Goal: Browse casually: Explore the website without a specific task or goal

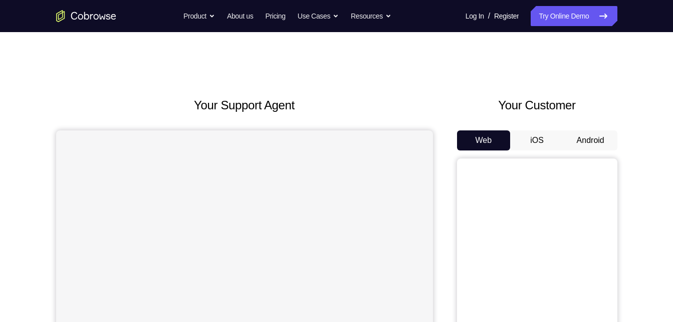
drag, startPoint x: 0, startPoint y: 0, endPoint x: 594, endPoint y: 132, distance: 608.2
click at [594, 132] on div "Web iOS Android" at bounding box center [537, 298] width 160 height 336
click at [594, 132] on button "Android" at bounding box center [591, 140] width 54 height 20
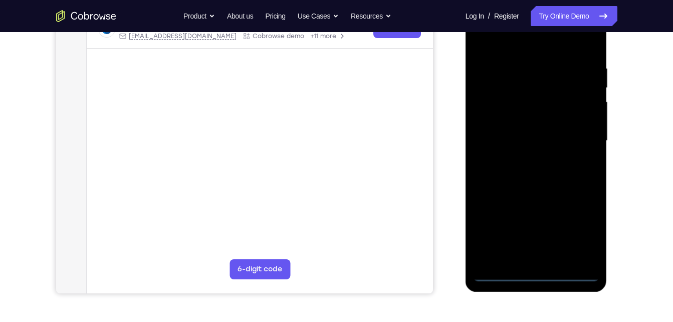
scroll to position [173, 0]
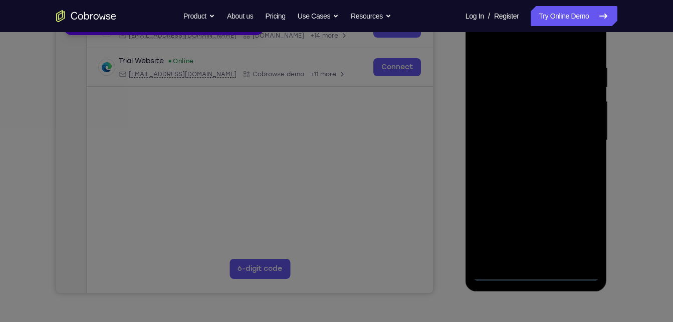
click at [96, 27] on button "Maybe later" at bounding box center [89, 21] width 35 height 12
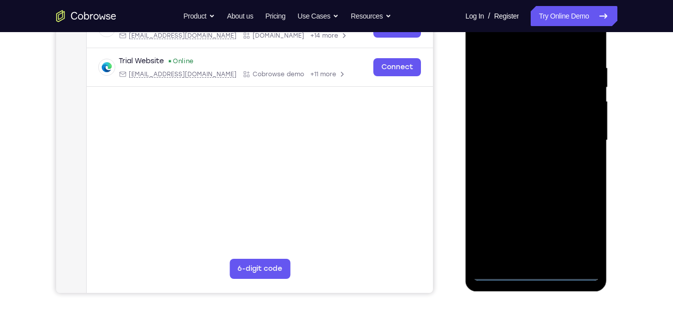
click at [538, 269] on div at bounding box center [536, 140] width 126 height 281
click at [537, 275] on div at bounding box center [536, 140] width 126 height 281
click at [585, 227] on div at bounding box center [536, 140] width 126 height 281
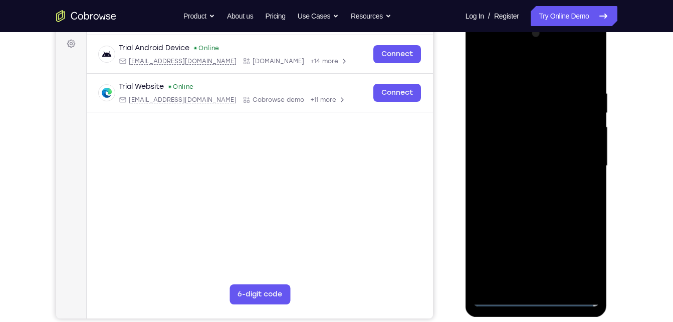
scroll to position [147, 0]
click at [499, 51] on div at bounding box center [536, 166] width 126 height 281
click at [576, 164] on div at bounding box center [536, 166] width 126 height 281
click at [527, 180] on div at bounding box center [536, 166] width 126 height 281
click at [527, 154] on div at bounding box center [536, 166] width 126 height 281
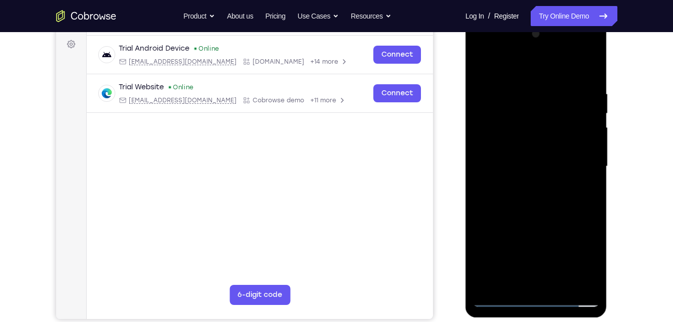
click at [483, 275] on div at bounding box center [536, 166] width 126 height 281
click at [517, 246] on div at bounding box center [536, 166] width 126 height 281
click at [591, 226] on div at bounding box center [536, 166] width 126 height 281
click at [516, 241] on div at bounding box center [536, 166] width 126 height 281
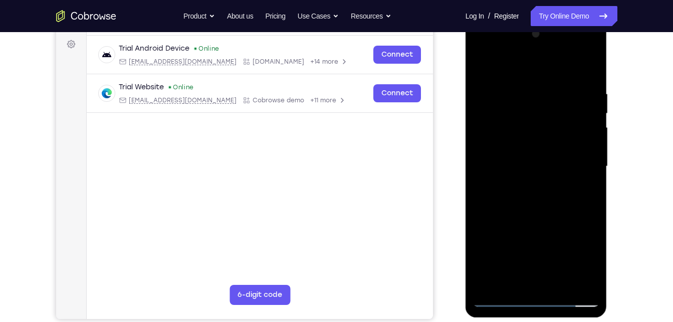
click at [519, 147] on div at bounding box center [536, 166] width 126 height 281
click at [538, 162] on div at bounding box center [536, 166] width 126 height 281
click at [535, 192] on div at bounding box center [536, 166] width 126 height 281
click at [536, 215] on div at bounding box center [536, 166] width 126 height 281
click at [563, 107] on div at bounding box center [536, 166] width 126 height 281
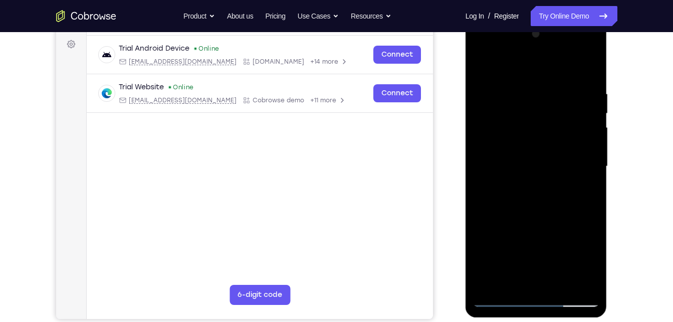
click at [560, 111] on div at bounding box center [536, 166] width 126 height 281
click at [477, 280] on div at bounding box center [536, 166] width 126 height 281
click at [516, 238] on div at bounding box center [536, 166] width 126 height 281
click at [589, 259] on div at bounding box center [536, 166] width 126 height 281
click at [514, 242] on div at bounding box center [536, 166] width 126 height 281
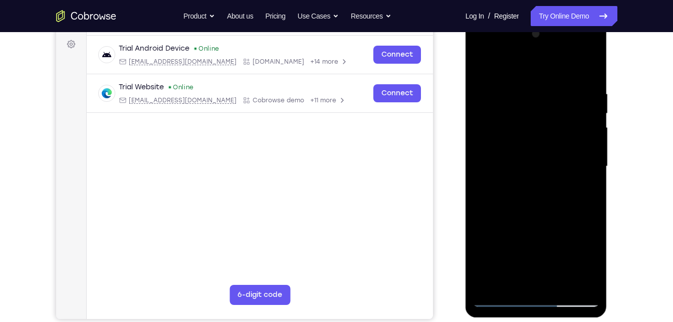
click at [590, 226] on div at bounding box center [536, 166] width 126 height 281
click at [517, 243] on div at bounding box center [536, 166] width 126 height 281
click at [540, 135] on div at bounding box center [536, 166] width 126 height 281
click at [555, 201] on div at bounding box center [536, 166] width 126 height 281
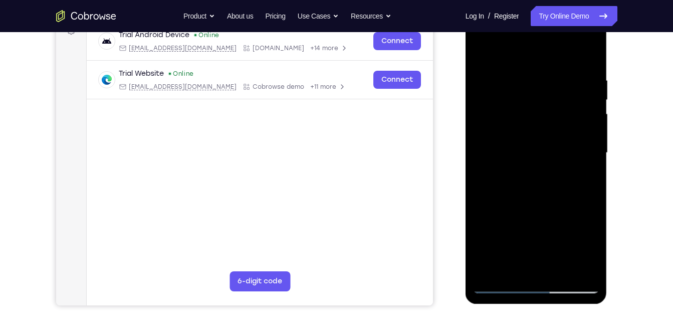
scroll to position [162, 0]
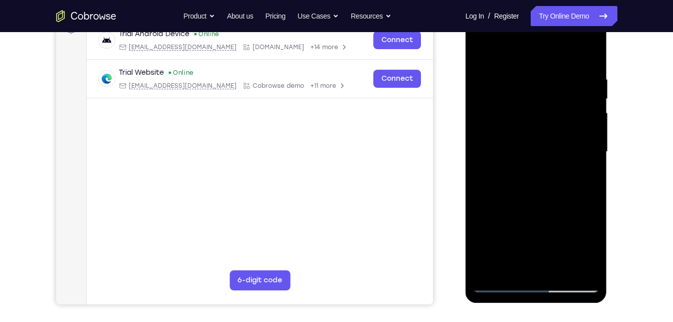
click at [545, 267] on div at bounding box center [536, 152] width 126 height 281
click at [511, 120] on div at bounding box center [536, 152] width 126 height 281
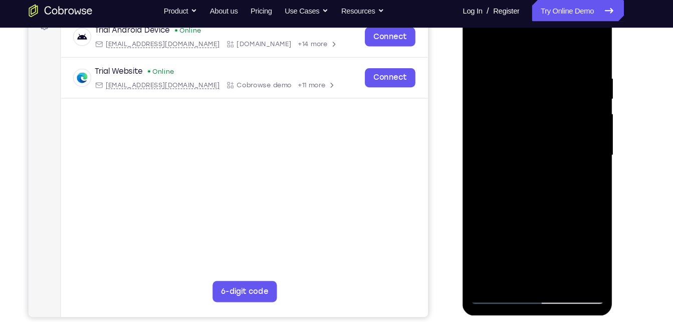
click at [534, 141] on div at bounding box center [533, 146] width 126 height 281
click at [529, 173] on div at bounding box center [533, 146] width 126 height 281
click at [518, 134] on div at bounding box center [533, 146] width 126 height 281
click at [489, 260] on div at bounding box center [533, 146] width 126 height 281
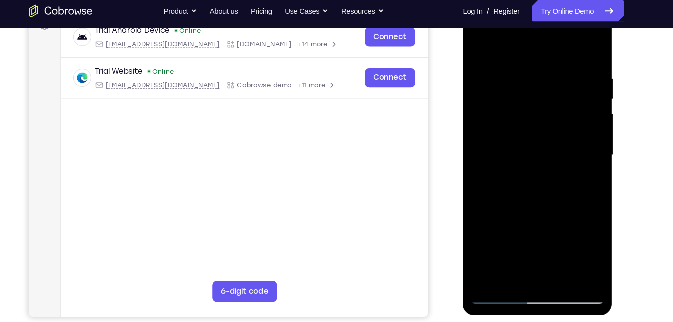
click at [505, 153] on div at bounding box center [533, 146] width 126 height 281
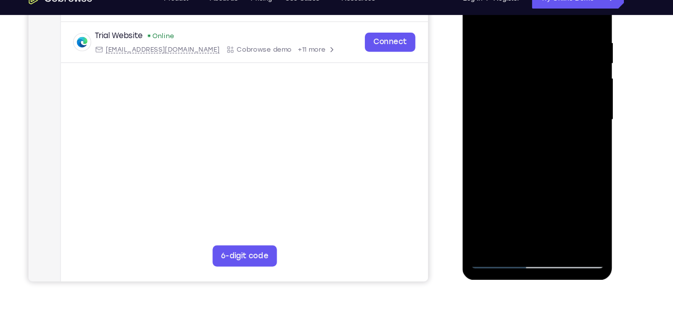
scroll to position [189, 0]
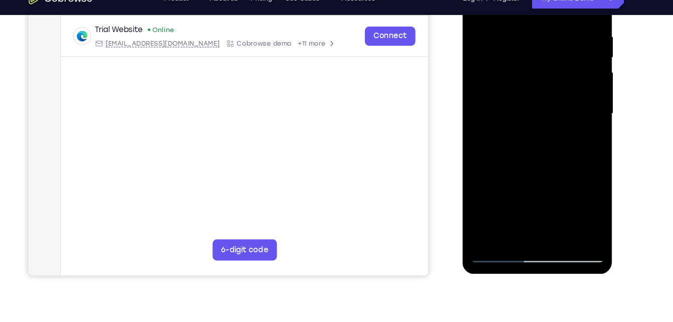
click at [510, 222] on div at bounding box center [533, 105] width 126 height 281
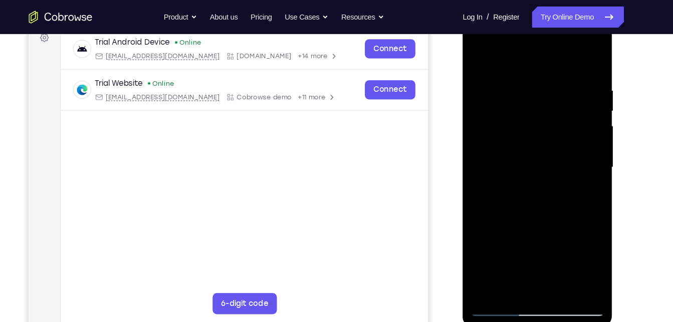
scroll to position [153, 0]
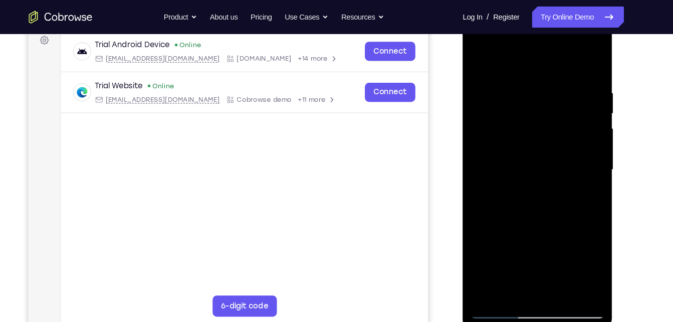
click at [475, 59] on div at bounding box center [533, 161] width 126 height 281
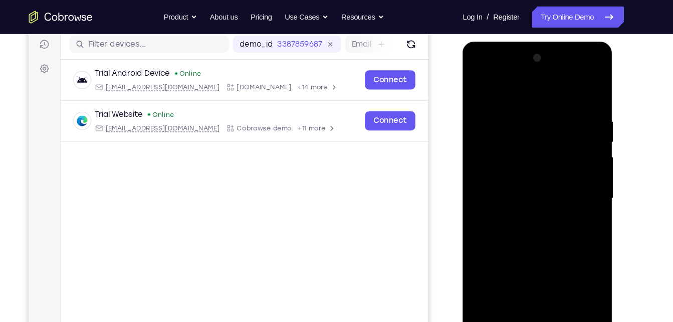
scroll to position [124, 0]
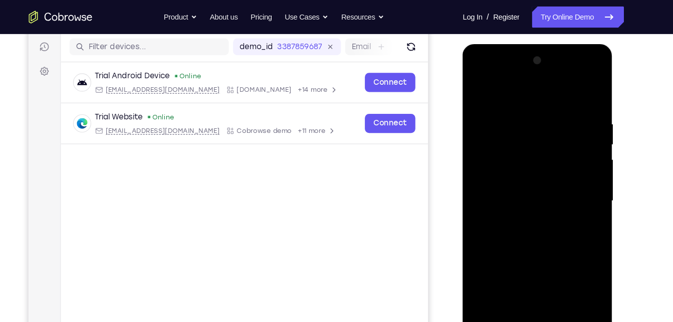
click at [575, 74] on div at bounding box center [533, 192] width 126 height 281
click at [490, 74] on div at bounding box center [533, 192] width 126 height 281
click at [534, 133] on div at bounding box center [533, 192] width 126 height 281
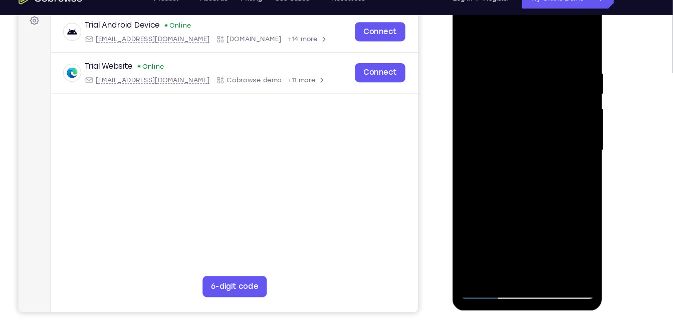
scroll to position [157, 0]
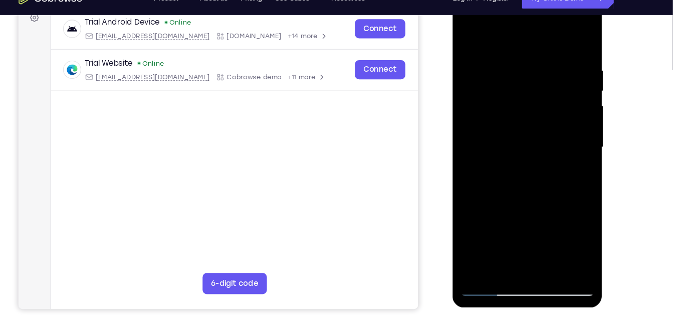
click at [484, 68] on div at bounding box center [523, 138] width 126 height 281
click at [467, 68] on div at bounding box center [523, 138] width 126 height 281
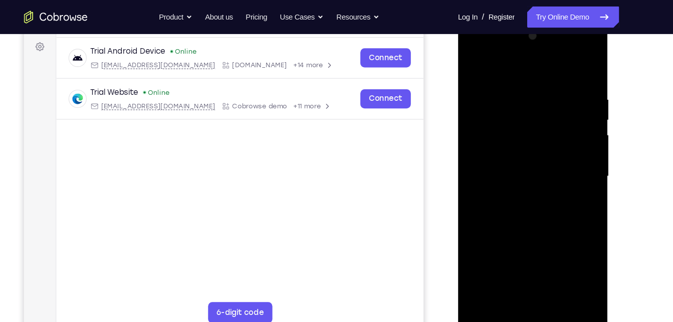
scroll to position [147, 0]
click at [584, 48] on div at bounding box center [529, 168] width 126 height 281
click at [537, 101] on div at bounding box center [529, 168] width 126 height 281
click at [511, 50] on div at bounding box center [529, 168] width 126 height 281
click at [478, 143] on div at bounding box center [529, 168] width 126 height 281
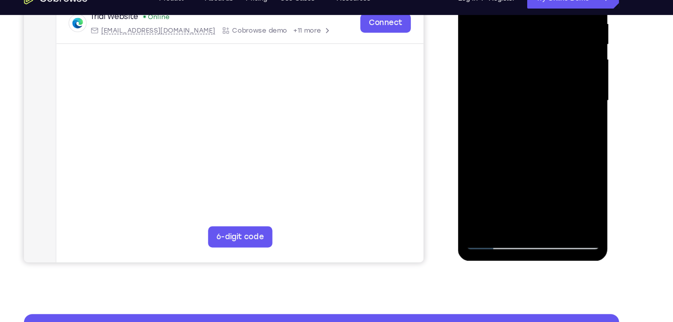
scroll to position [202, 0]
click at [535, 155] on div at bounding box center [529, 91] width 126 height 281
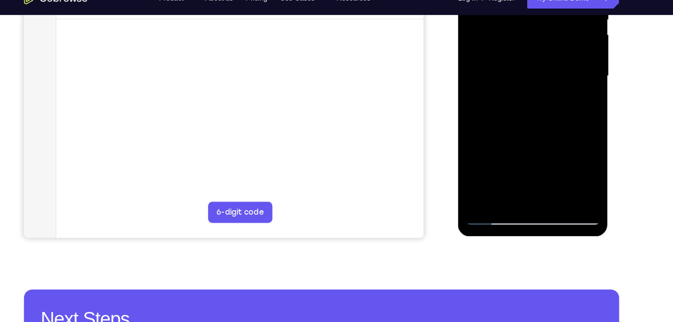
scroll to position [224, 0]
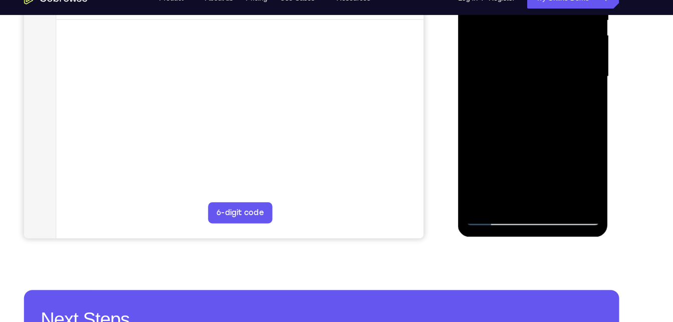
click at [527, 98] on div at bounding box center [529, 68] width 126 height 281
click at [572, 139] on div at bounding box center [529, 68] width 126 height 281
click at [525, 68] on div at bounding box center [529, 68] width 126 height 281
click at [570, 84] on div at bounding box center [529, 68] width 126 height 281
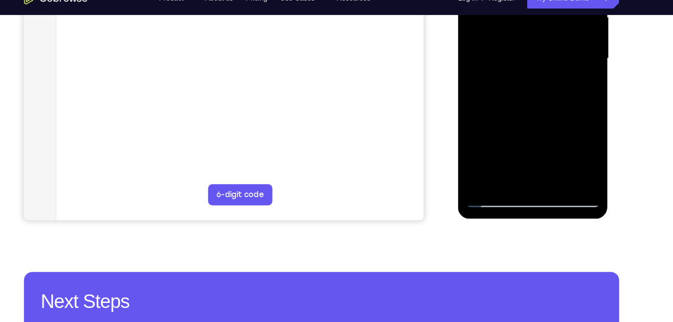
scroll to position [241, 0]
click at [494, 177] on div at bounding box center [529, 49] width 126 height 281
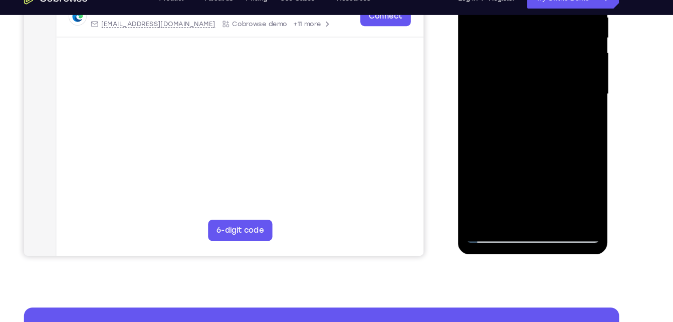
scroll to position [211, 0]
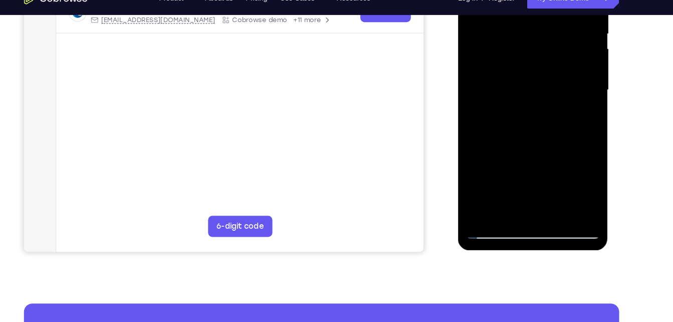
click at [493, 210] on div at bounding box center [529, 81] width 126 height 281
click at [517, 114] on div at bounding box center [529, 81] width 126 height 281
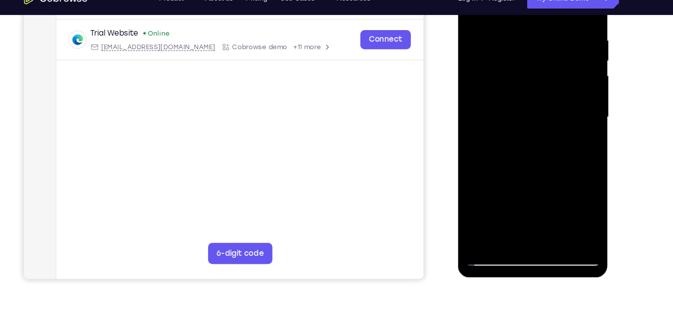
scroll to position [191, 0]
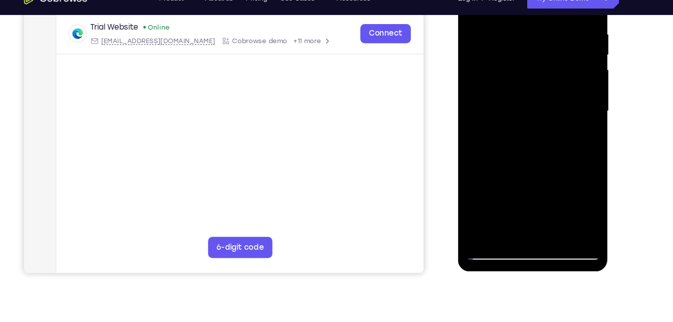
click at [489, 231] on div at bounding box center [529, 102] width 126 height 281
click at [491, 234] on div at bounding box center [529, 102] width 126 height 281
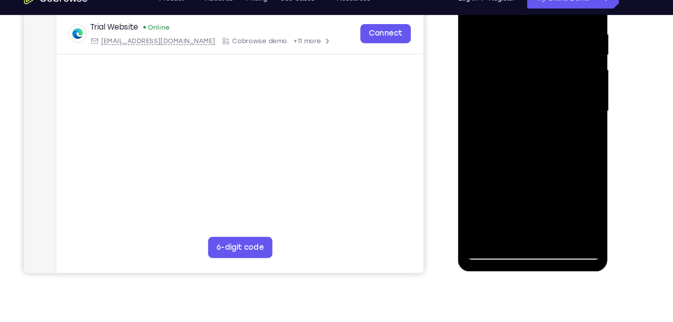
click at [491, 234] on div at bounding box center [529, 102] width 126 height 281
click at [524, 87] on div at bounding box center [529, 102] width 126 height 281
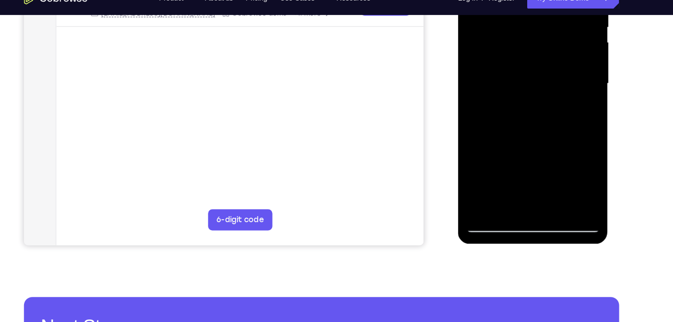
click at [491, 203] on div at bounding box center [529, 74] width 126 height 281
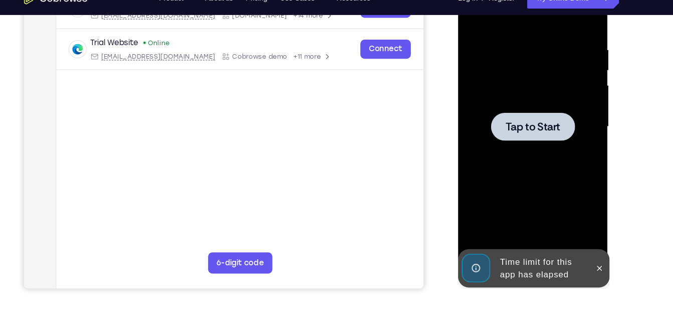
scroll to position [185, 0]
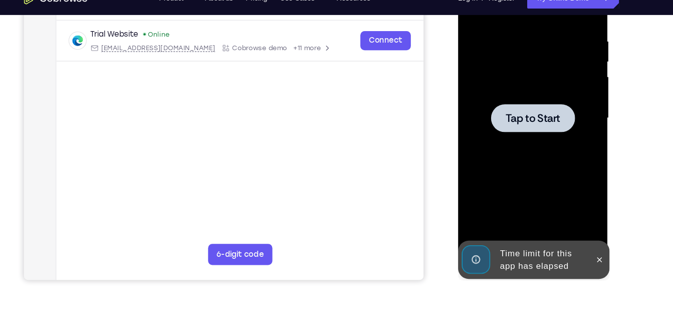
click at [520, 116] on div at bounding box center [528, 109] width 79 height 27
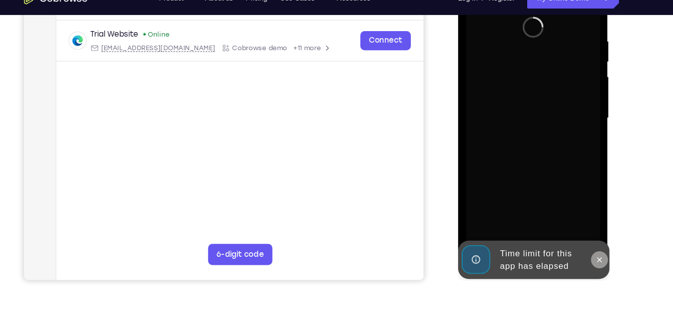
click at [588, 236] on button at bounding box center [592, 243] width 16 height 16
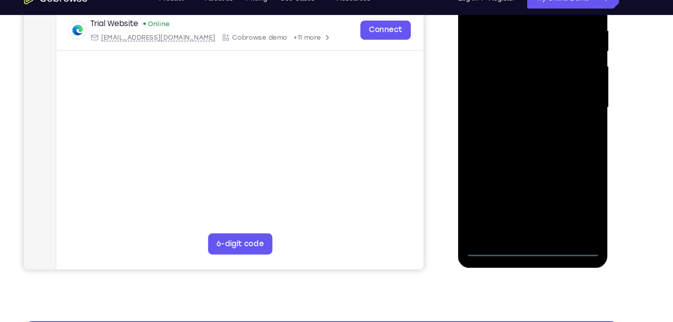
scroll to position [195, 0]
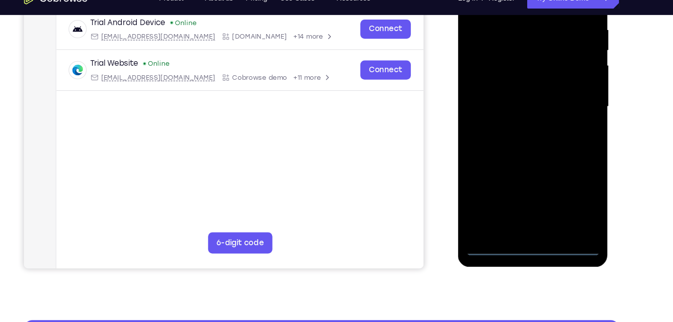
click at [532, 231] on div at bounding box center [529, 98] width 126 height 281
click at [568, 186] on div at bounding box center [529, 98] width 126 height 281
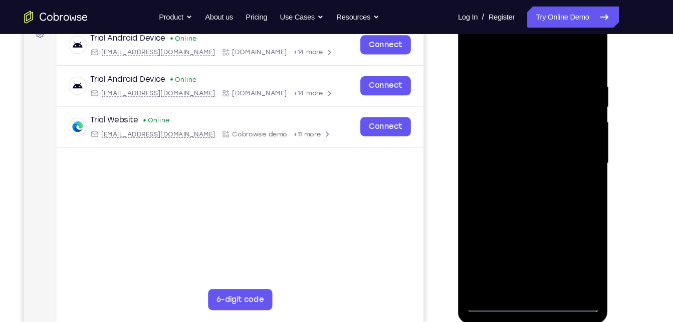
scroll to position [159, 0]
click at [578, 37] on div at bounding box center [529, 154] width 126 height 281
click at [582, 35] on div at bounding box center [529, 154] width 126 height 281
click at [552, 53] on div at bounding box center [529, 154] width 126 height 281
click at [518, 41] on div at bounding box center [529, 154] width 126 height 281
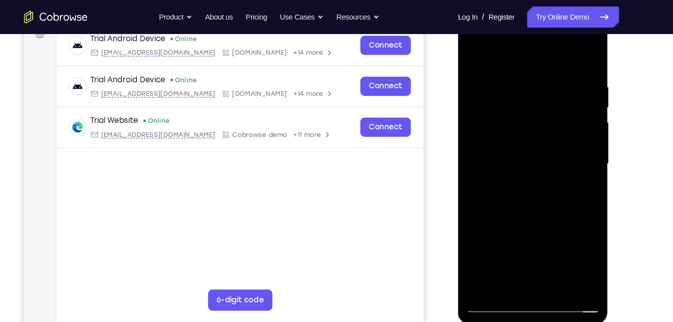
scroll to position [170, 0]
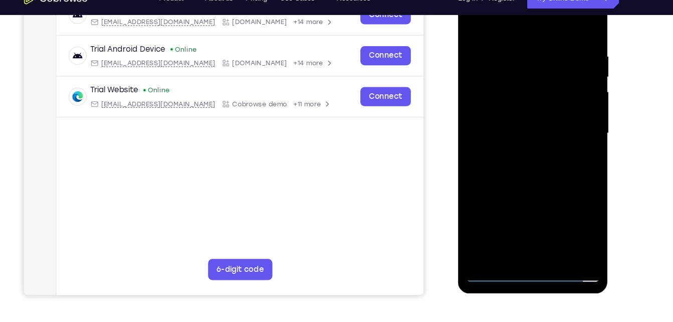
click at [511, 108] on div at bounding box center [529, 124] width 126 height 281
click at [547, 180] on div at bounding box center [529, 124] width 126 height 281
click at [519, 189] on div at bounding box center [529, 124] width 126 height 281
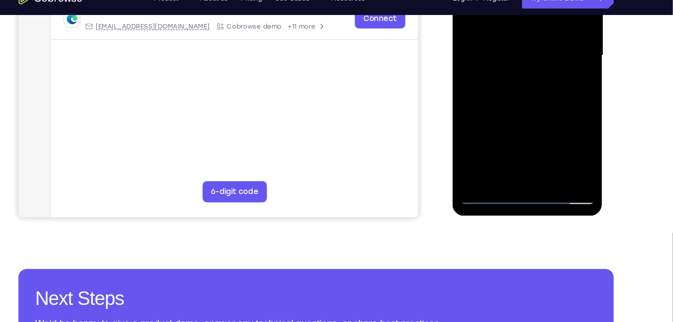
scroll to position [244, 0]
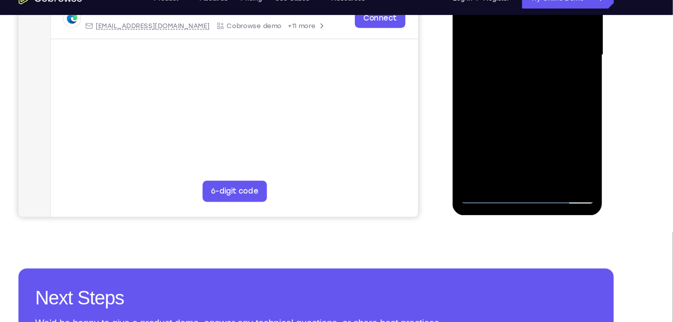
click at [571, 118] on div at bounding box center [523, 46] width 126 height 281
click at [535, 72] on div at bounding box center [523, 46] width 126 height 281
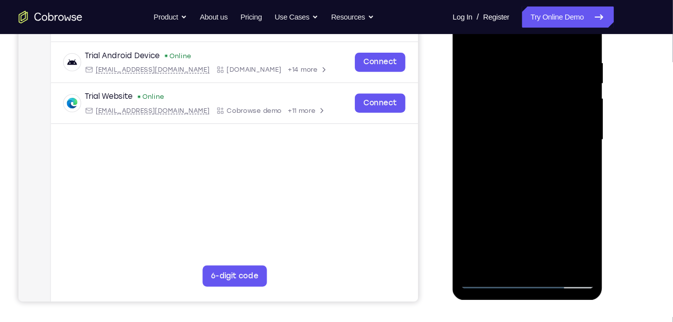
scroll to position [199, 0]
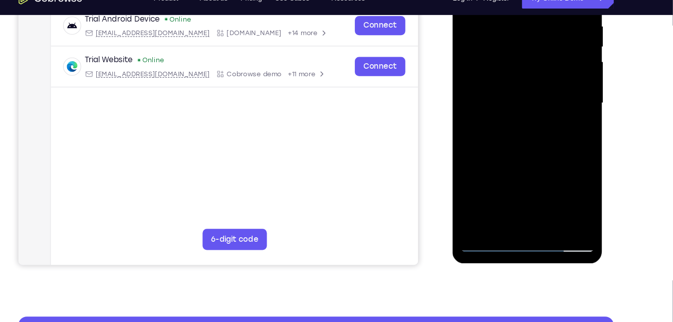
click at [534, 97] on div at bounding box center [523, 94] width 126 height 281
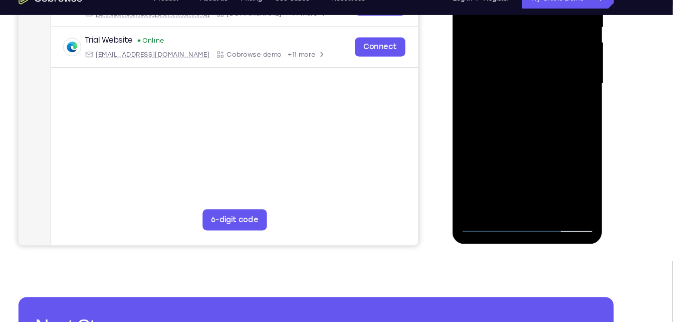
click at [493, 114] on div at bounding box center [523, 74] width 126 height 281
click at [572, 148] on div at bounding box center [523, 74] width 126 height 281
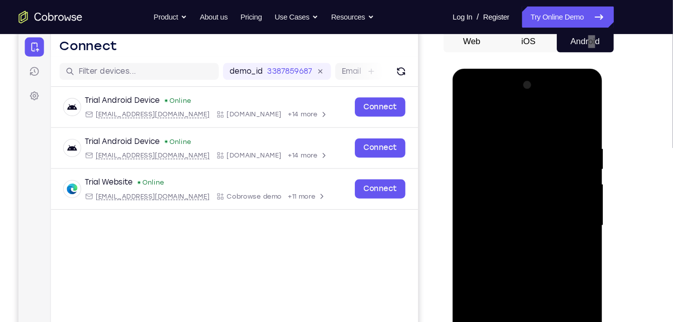
scroll to position [226, 0]
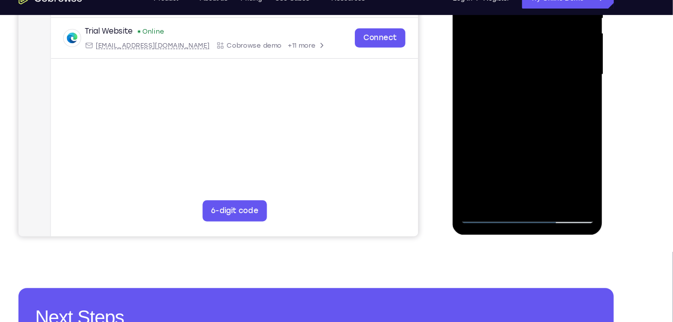
click at [535, 95] on div at bounding box center [523, 65] width 126 height 281
drag, startPoint x: 541, startPoint y: 61, endPoint x: 461, endPoint y: 72, distance: 81.0
click at [461, 72] on div at bounding box center [523, 65] width 126 height 281
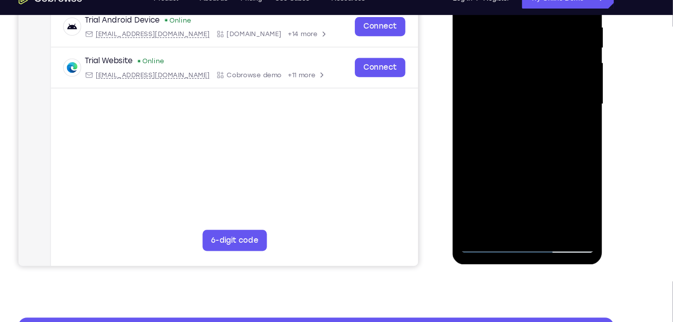
scroll to position [200, 0]
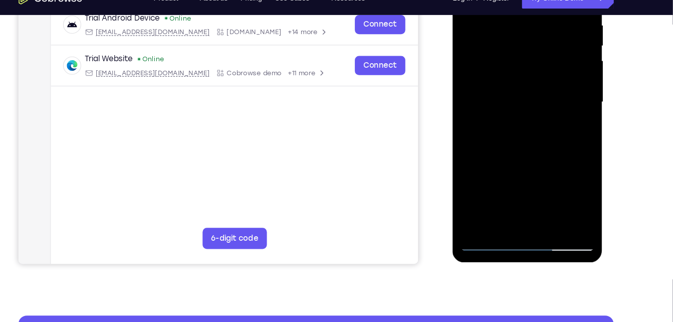
click at [570, 170] on div at bounding box center [523, 93] width 126 height 281
click at [571, 166] on div at bounding box center [523, 93] width 126 height 281
click at [536, 79] on div at bounding box center [523, 93] width 126 height 281
click at [517, 120] on div at bounding box center [523, 93] width 126 height 281
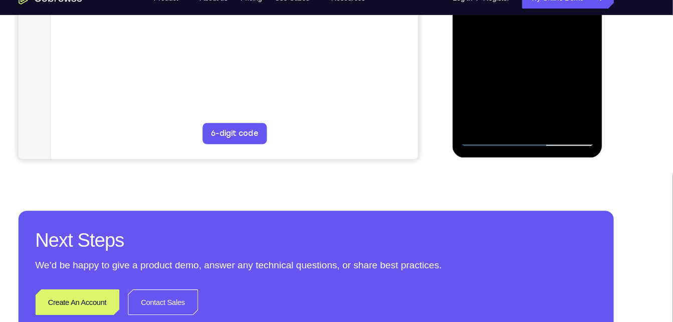
scroll to position [299, 0]
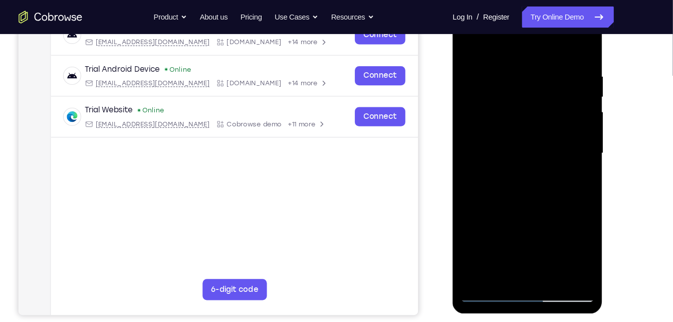
scroll to position [165, 0]
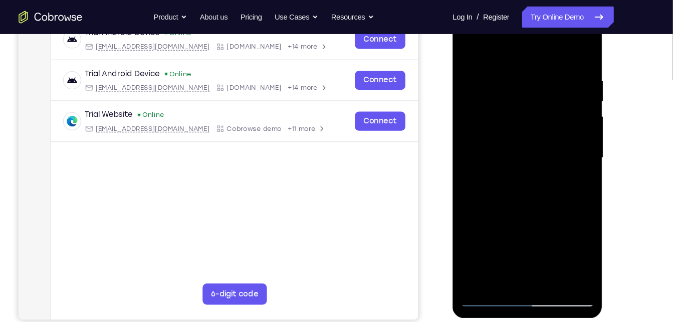
click at [570, 161] on div at bounding box center [523, 149] width 126 height 281
click at [574, 162] on div at bounding box center [523, 149] width 126 height 281
click at [523, 129] on div at bounding box center [523, 149] width 126 height 281
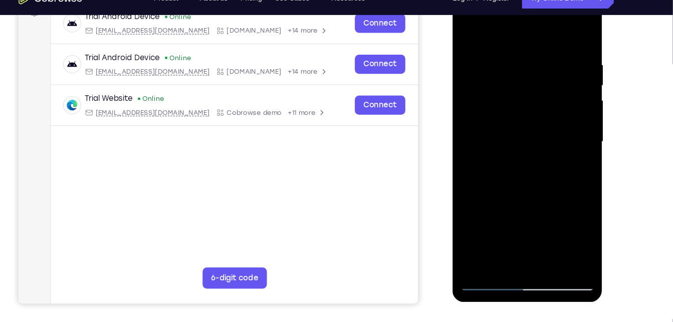
scroll to position [162, 0]
click at [481, 264] on div at bounding box center [523, 132] width 126 height 281
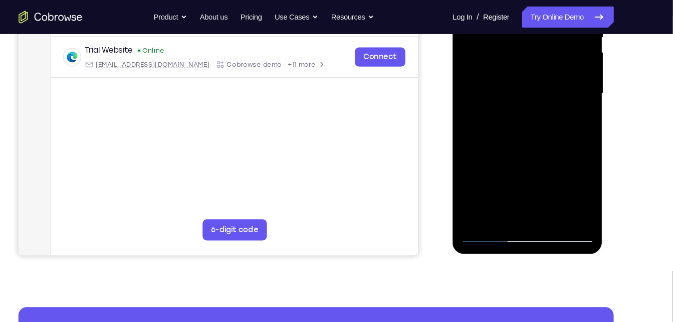
scroll to position [224, 0]
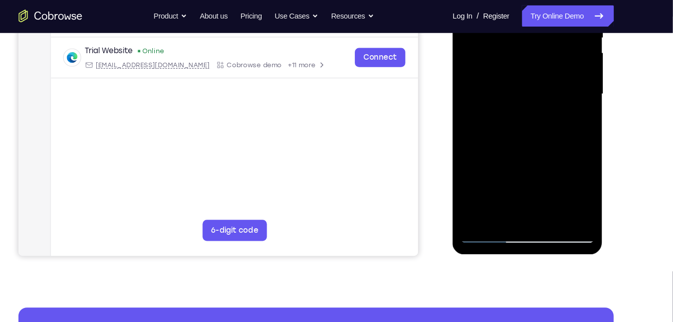
click at [522, 214] on div at bounding box center [523, 85] width 126 height 281
click at [522, 218] on div at bounding box center [523, 85] width 126 height 281
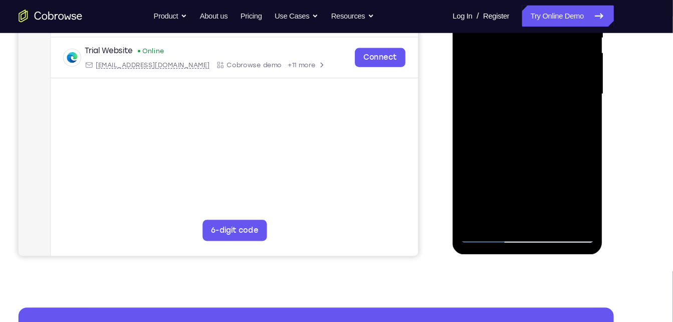
click at [522, 218] on div at bounding box center [523, 85] width 126 height 281
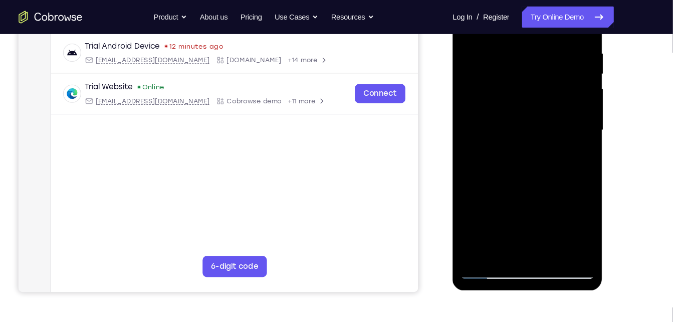
scroll to position [191, 0]
click at [514, 134] on div at bounding box center [523, 122] width 126 height 281
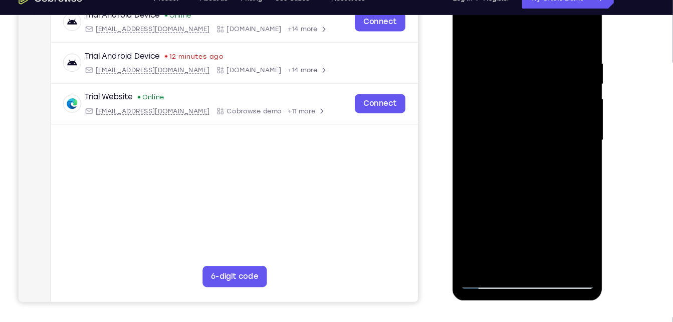
scroll to position [163, 0]
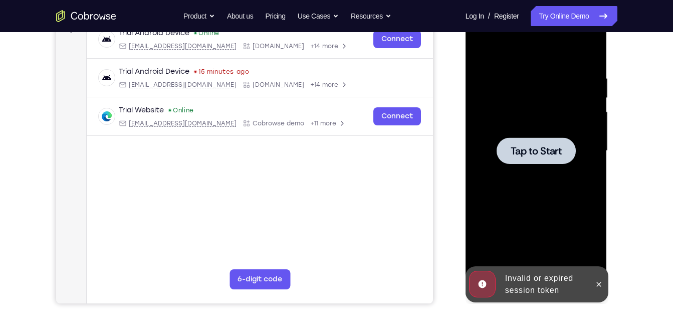
click at [548, 141] on div at bounding box center [536, 150] width 79 height 27
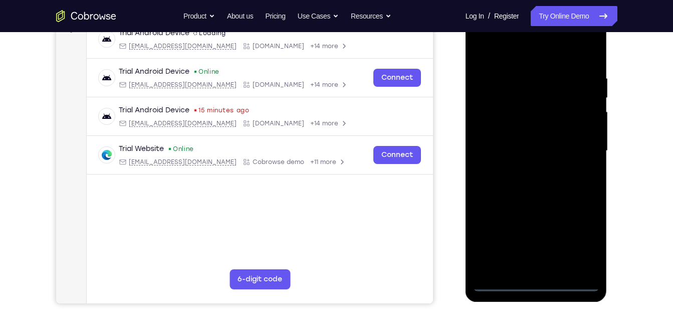
click at [538, 281] on div at bounding box center [536, 151] width 126 height 281
click at [583, 240] on div at bounding box center [536, 151] width 126 height 281
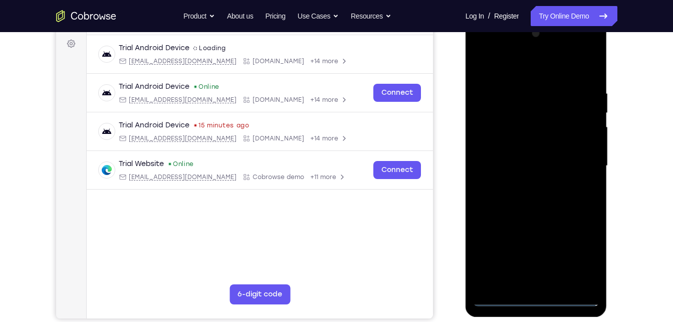
scroll to position [146, 0]
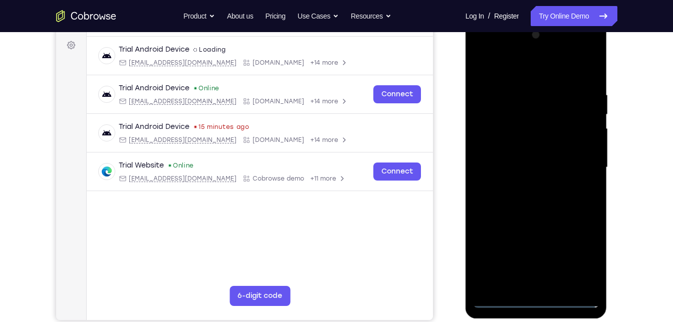
click at [492, 53] on div at bounding box center [536, 167] width 126 height 281
click at [583, 166] on div at bounding box center [536, 167] width 126 height 281
click at [526, 182] on div at bounding box center [536, 167] width 126 height 281
click at [532, 159] on div at bounding box center [536, 167] width 126 height 281
click at [502, 145] on div at bounding box center [536, 167] width 126 height 281
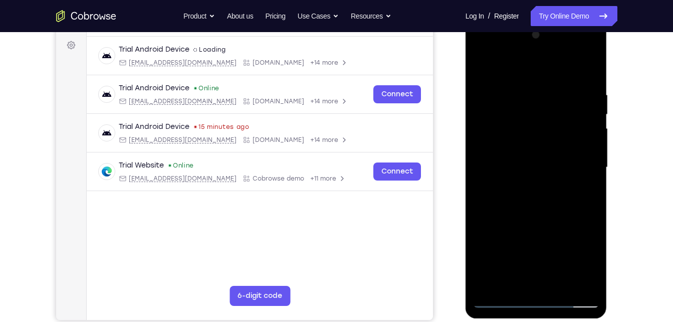
click at [528, 168] on div at bounding box center [536, 167] width 126 height 281
click at [542, 193] on div at bounding box center [536, 167] width 126 height 281
click at [587, 181] on div at bounding box center [536, 167] width 126 height 281
click at [550, 169] on div at bounding box center [536, 167] width 126 height 281
click at [532, 201] on div at bounding box center [536, 167] width 126 height 281
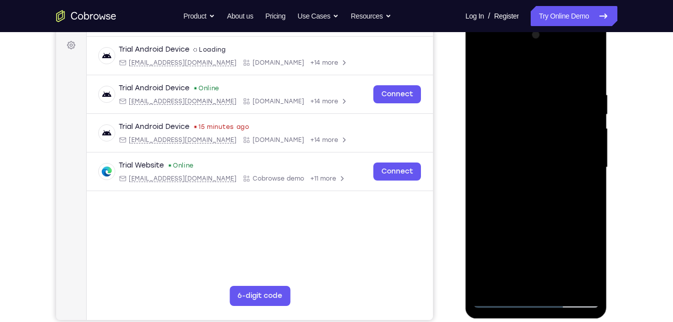
click at [532, 197] on div at bounding box center [536, 167] width 126 height 281
click at [524, 214] on div at bounding box center [536, 167] width 126 height 281
click at [522, 120] on div at bounding box center [536, 167] width 126 height 281
click at [477, 284] on div at bounding box center [536, 167] width 126 height 281
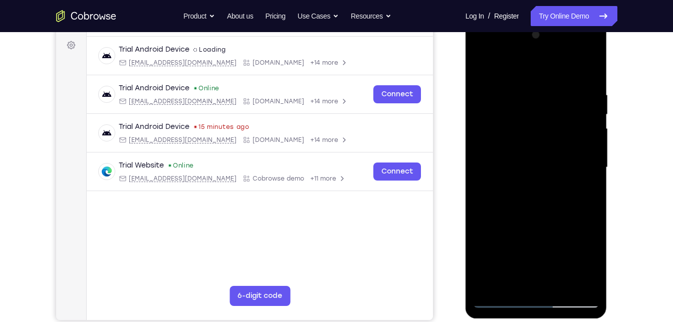
click at [517, 246] on div at bounding box center [536, 167] width 126 height 281
click at [516, 246] on div at bounding box center [536, 167] width 126 height 281
click at [546, 137] on div at bounding box center [536, 167] width 126 height 281
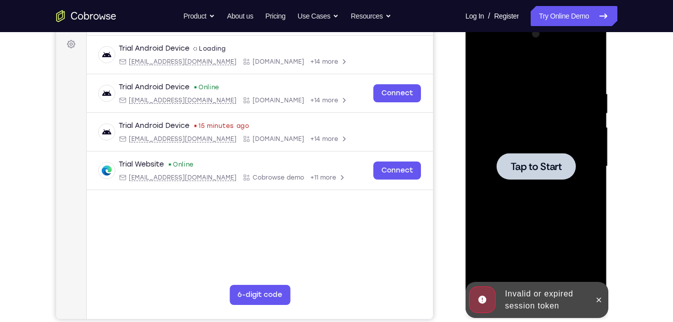
click at [556, 163] on span "Tap to Start" at bounding box center [536, 166] width 51 height 10
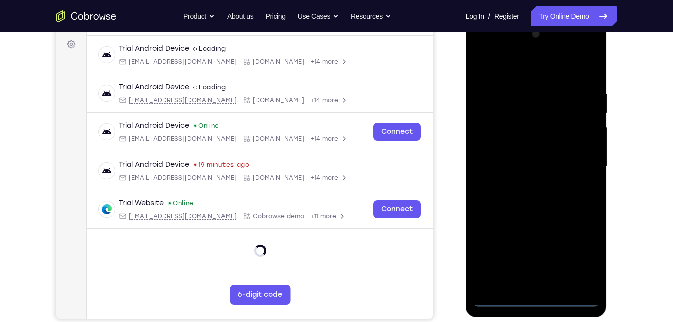
click at [538, 297] on div at bounding box center [536, 166] width 126 height 281
click at [576, 251] on div at bounding box center [536, 166] width 126 height 281
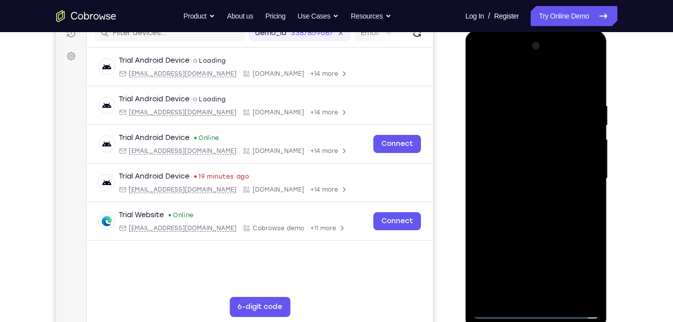
scroll to position [136, 0]
click at [499, 58] on div at bounding box center [536, 178] width 126 height 281
click at [487, 148] on div at bounding box center [536, 178] width 126 height 281
click at [528, 173] on div at bounding box center [536, 178] width 126 height 281
click at [482, 286] on div at bounding box center [536, 178] width 126 height 281
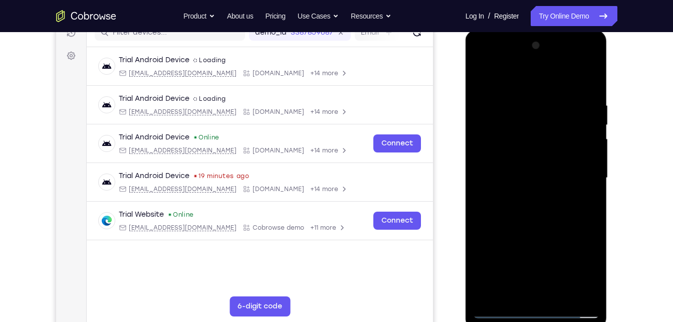
click at [480, 240] on div at bounding box center [536, 178] width 126 height 281
click at [531, 236] on div at bounding box center [536, 178] width 126 height 281
click at [592, 234] on div at bounding box center [536, 178] width 126 height 281
click at [567, 234] on div at bounding box center [536, 178] width 126 height 281
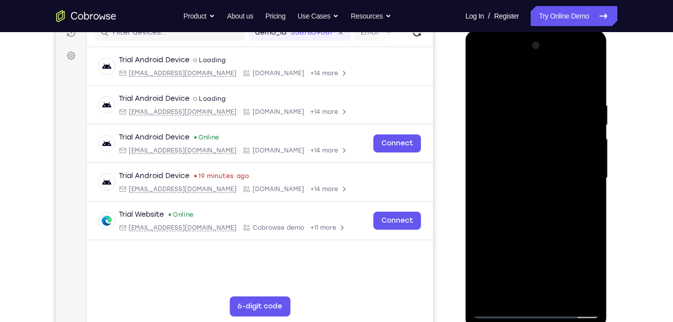
click at [529, 234] on div at bounding box center [536, 178] width 126 height 281
click at [593, 239] on div at bounding box center [536, 178] width 126 height 281
drag, startPoint x: 593, startPoint y: 239, endPoint x: 530, endPoint y: 234, distance: 62.9
click at [530, 234] on div at bounding box center [536, 178] width 126 height 281
click at [593, 273] on div at bounding box center [536, 178] width 126 height 281
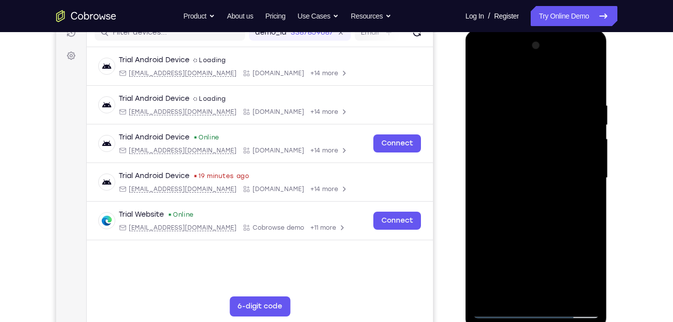
click at [593, 233] on div at bounding box center [536, 178] width 126 height 281
click at [494, 235] on div at bounding box center [536, 178] width 126 height 281
click at [543, 238] on div at bounding box center [536, 178] width 126 height 281
click at [529, 170] on div at bounding box center [536, 178] width 126 height 281
click at [561, 272] on div at bounding box center [536, 178] width 126 height 281
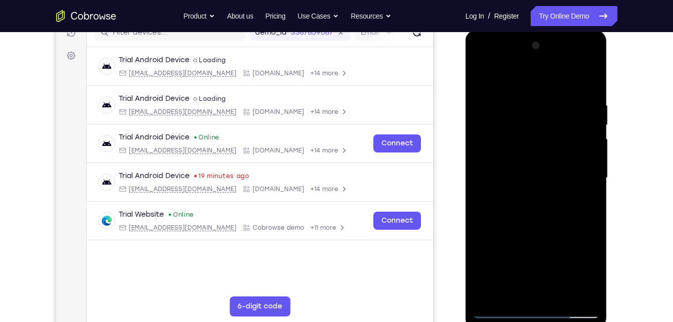
drag, startPoint x: 554, startPoint y: 220, endPoint x: 578, endPoint y: 217, distance: 24.3
click at [578, 217] on div at bounding box center [536, 178] width 126 height 281
click at [477, 224] on div at bounding box center [536, 178] width 126 height 281
click at [499, 222] on div at bounding box center [536, 178] width 126 height 281
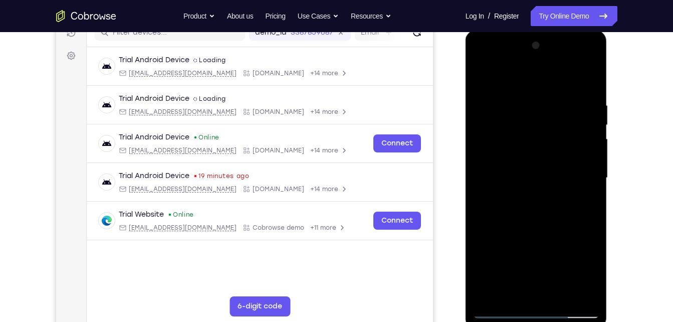
click at [587, 268] on div at bounding box center [536, 178] width 126 height 281
click at [503, 218] on div at bounding box center [536, 178] width 126 height 281
click at [585, 218] on div at bounding box center [536, 178] width 126 height 281
click at [567, 216] on div at bounding box center [536, 178] width 126 height 281
click at [495, 218] on div at bounding box center [536, 178] width 126 height 281
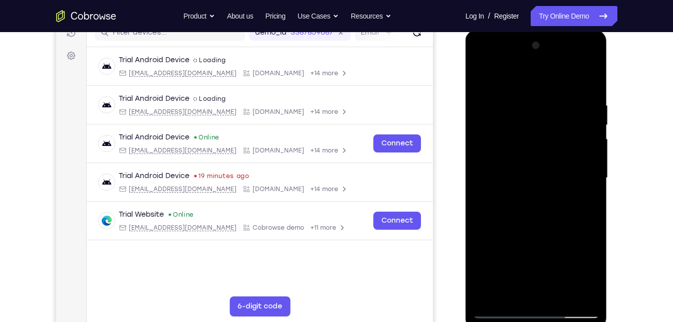
click at [482, 267] on div at bounding box center [536, 178] width 126 height 281
click at [586, 274] on div at bounding box center [536, 178] width 126 height 281
click at [484, 278] on div at bounding box center [536, 178] width 126 height 281
click at [487, 249] on div at bounding box center [536, 178] width 126 height 281
click at [590, 276] on div at bounding box center [536, 178] width 126 height 281
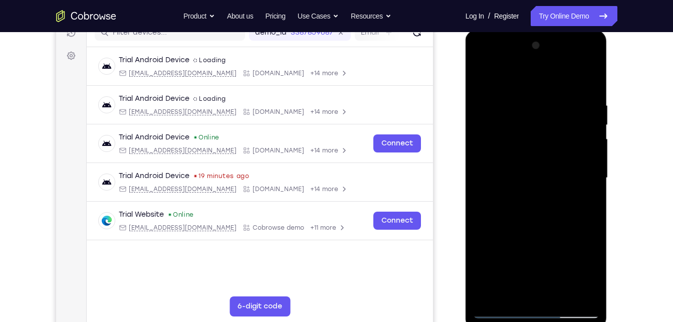
click at [482, 280] on div at bounding box center [536, 178] width 126 height 281
click at [485, 260] on div at bounding box center [536, 178] width 126 height 281
click at [517, 187] on div at bounding box center [536, 178] width 126 height 281
click at [535, 200] on div at bounding box center [536, 178] width 126 height 281
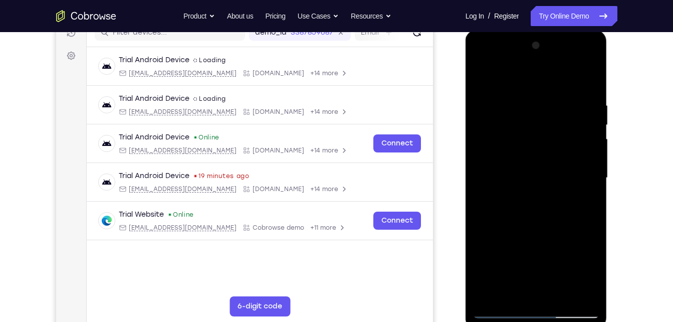
click at [538, 206] on div at bounding box center [536, 178] width 126 height 281
click at [579, 57] on div at bounding box center [536, 178] width 126 height 281
click at [491, 58] on div at bounding box center [536, 178] width 126 height 281
click at [508, 124] on div at bounding box center [536, 178] width 126 height 281
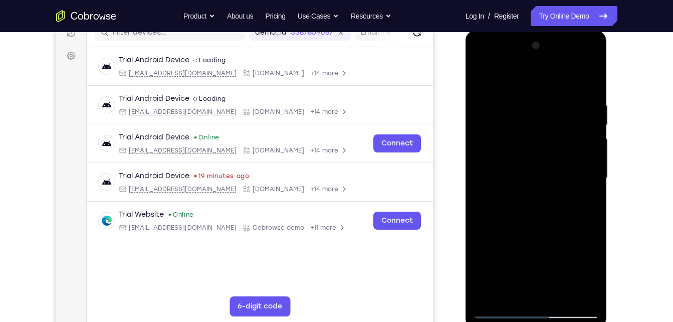
click at [508, 124] on div at bounding box center [536, 178] width 126 height 281
click at [529, 237] on div at bounding box center [536, 178] width 126 height 281
click at [508, 235] on div at bounding box center [536, 178] width 126 height 281
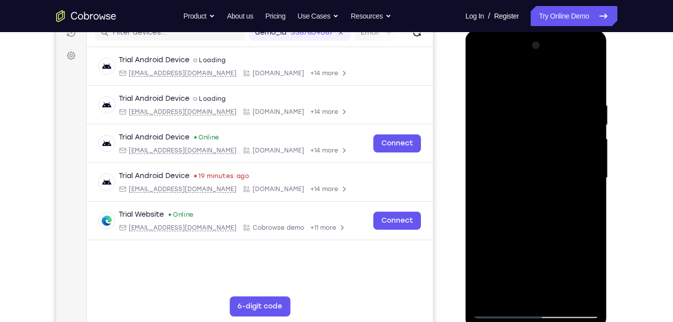
click at [583, 253] on div at bounding box center [536, 178] width 126 height 281
click at [502, 237] on div at bounding box center [536, 178] width 126 height 281
click at [535, 254] on div at bounding box center [536, 178] width 126 height 281
click at [512, 131] on div at bounding box center [536, 178] width 126 height 281
click at [496, 138] on div at bounding box center [536, 178] width 126 height 281
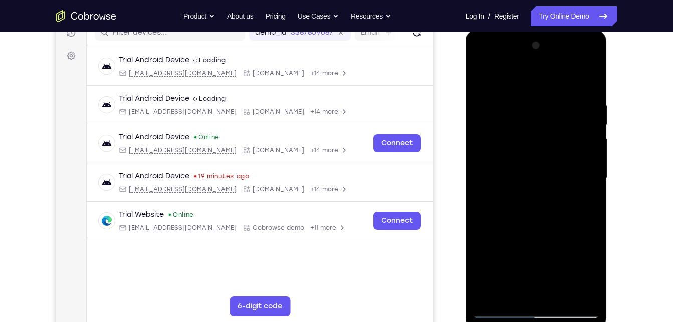
click at [494, 136] on div at bounding box center [536, 178] width 126 height 281
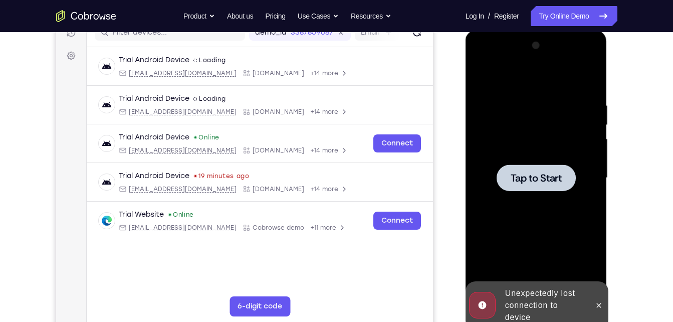
click at [542, 177] on span "Tap to Start" at bounding box center [536, 178] width 51 height 10
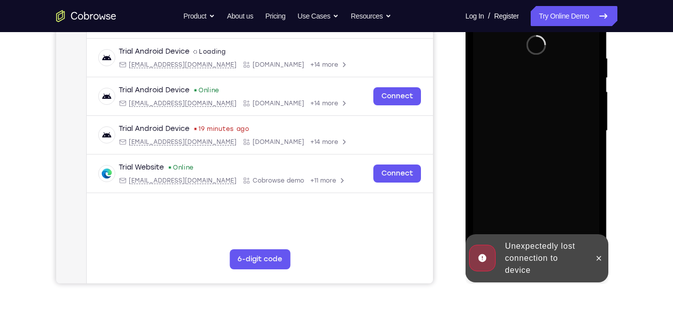
scroll to position [184, 0]
click at [594, 256] on button at bounding box center [599, 258] width 16 height 16
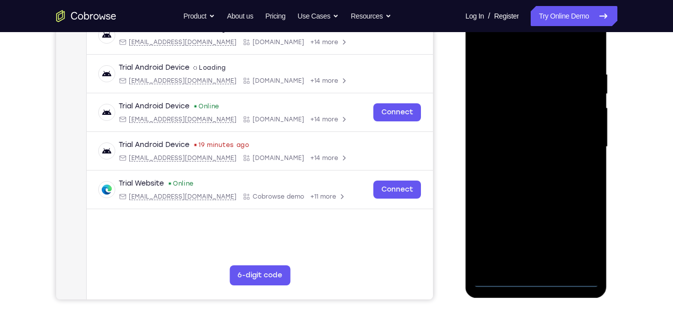
scroll to position [168, 0]
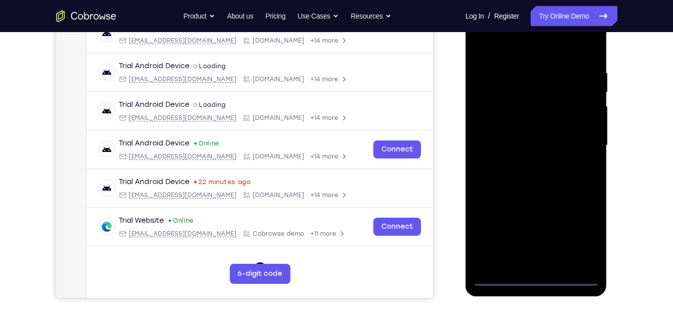
click at [533, 273] on div at bounding box center [536, 145] width 126 height 281
click at [537, 273] on div at bounding box center [536, 145] width 126 height 281
click at [532, 281] on div at bounding box center [536, 145] width 126 height 281
click at [577, 240] on div at bounding box center [536, 145] width 126 height 281
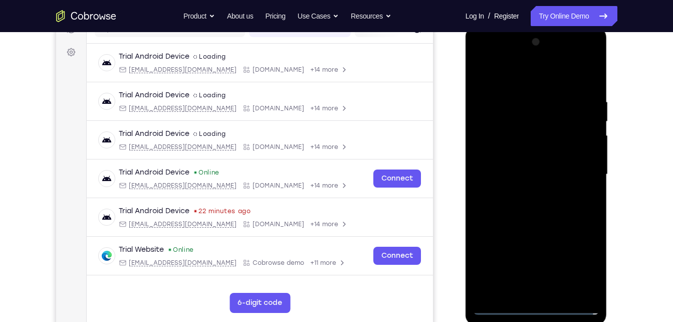
scroll to position [138, 0]
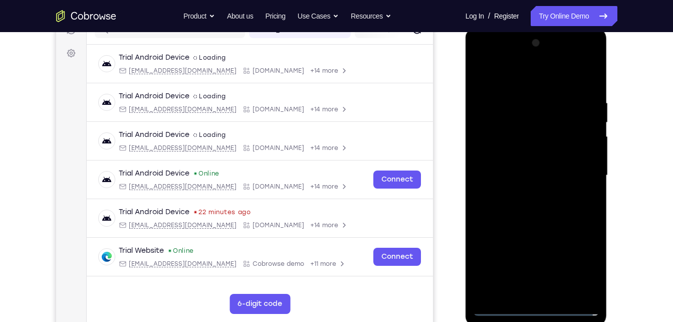
click at [493, 59] on div at bounding box center [536, 175] width 126 height 281
click at [506, 119] on div at bounding box center [536, 175] width 126 height 281
click at [528, 234] on div at bounding box center [536, 175] width 126 height 281
click at [508, 234] on div at bounding box center [536, 175] width 126 height 281
click at [589, 255] on div at bounding box center [536, 175] width 126 height 281
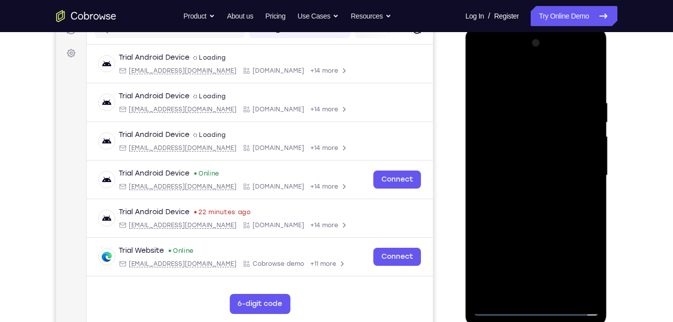
click at [526, 89] on div at bounding box center [536, 175] width 126 height 281
click at [495, 135] on div at bounding box center [536, 175] width 126 height 281
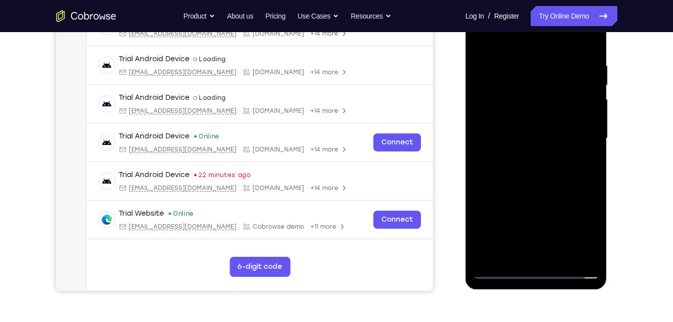
scroll to position [172, 0]
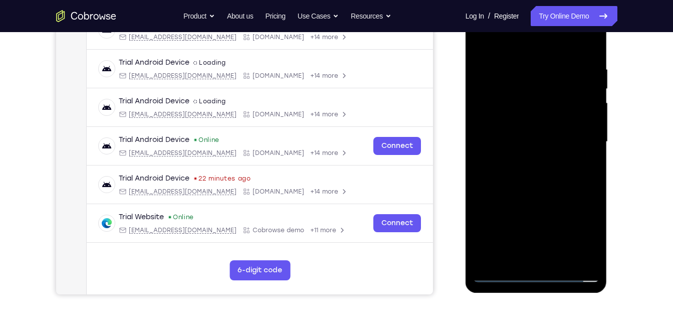
drag, startPoint x: 518, startPoint y: 184, endPoint x: 914, endPoint y: 39, distance: 421.1
click at [466, 45] on html "Online web based iOS Simulators and Android Emulators. Run iPhone, iPad, Mobile…" at bounding box center [537, 144] width 143 height 301
drag, startPoint x: 515, startPoint y: 125, endPoint x: 477, endPoint y: 73, distance: 65.0
click at [477, 73] on div at bounding box center [536, 142] width 126 height 281
drag, startPoint x: 505, startPoint y: 180, endPoint x: 921, endPoint y: 42, distance: 438.1
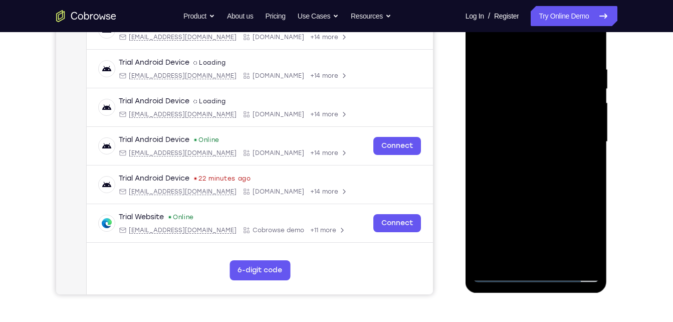
click at [466, 48] on html "Online web based iOS Simulators and Android Emulators. Run iPhone, iPad, Mobile…" at bounding box center [537, 144] width 143 height 301
drag, startPoint x: 518, startPoint y: 143, endPoint x: 472, endPoint y: 35, distance: 117.9
click at [472, 35] on div at bounding box center [537, 143] width 142 height 299
drag, startPoint x: 535, startPoint y: 149, endPoint x: 479, endPoint y: -15, distance: 173.9
click at [479, 0] on html "Online web based iOS Simulators and Android Emulators. Run iPhone, iPad, Mobile…" at bounding box center [537, 144] width 143 height 301
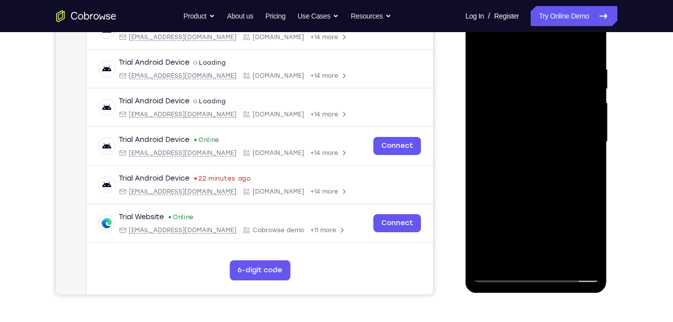
drag, startPoint x: 522, startPoint y: 118, endPoint x: 452, endPoint y: 2, distance: 136.3
drag, startPoint x: 452, startPoint y: 2, endPoint x: 516, endPoint y: 223, distance: 230.1
click at [516, 223] on div at bounding box center [536, 142] width 126 height 281
drag, startPoint x: 516, startPoint y: 223, endPoint x: 908, endPoint y: 47, distance: 430.0
click at [466, 53] on html "Online web based iOS Simulators and Android Emulators. Run iPhone, iPad, Mobile…" at bounding box center [537, 144] width 143 height 301
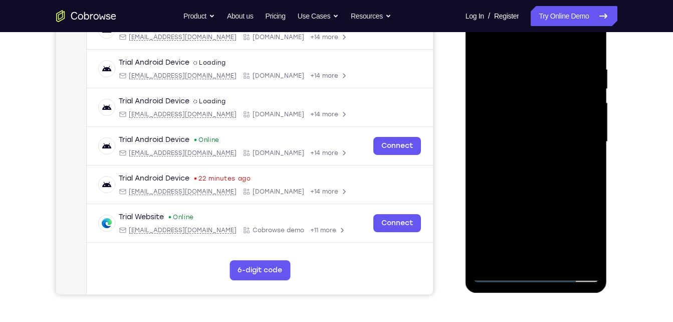
drag, startPoint x: 498, startPoint y: 163, endPoint x: 592, endPoint y: 347, distance: 207.0
click at [592, 295] on html "Online web based iOS Simulators and Android Emulators. Run iPhone, iPad, Mobile…" at bounding box center [537, 144] width 143 height 301
drag, startPoint x: 548, startPoint y: 140, endPoint x: 640, endPoint y: 347, distance: 227.1
click at [609, 295] on html "Online web based iOS Simulators and Android Emulators. Run iPhone, iPad, Mobile…" at bounding box center [537, 144] width 143 height 301
drag, startPoint x: 546, startPoint y: 134, endPoint x: 672, endPoint y: 347, distance: 247.6
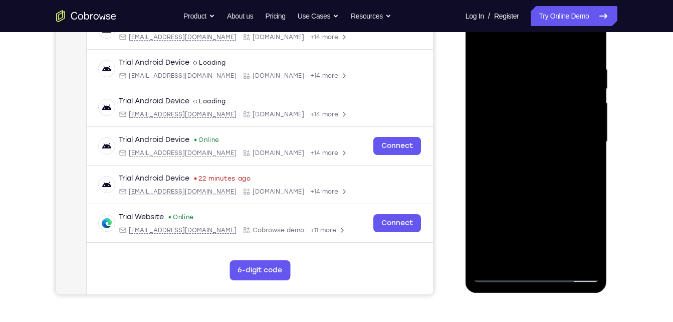
click at [609, 295] on html "Online web based iOS Simulators and Android Emulators. Run iPhone, iPad, Mobile…" at bounding box center [537, 144] width 143 height 301
click at [552, 118] on div at bounding box center [536, 142] width 126 height 281
drag, startPoint x: 518, startPoint y: 161, endPoint x: 474, endPoint y: 34, distance: 135.2
click at [474, 34] on div at bounding box center [536, 142] width 126 height 281
drag, startPoint x: 528, startPoint y: 177, endPoint x: 907, endPoint y: 3, distance: 417.3
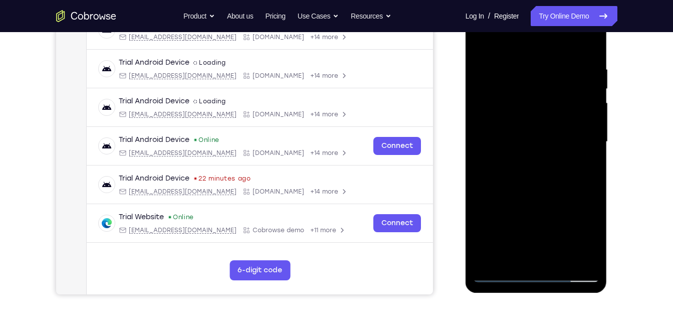
click at [466, 9] on html "Online web based iOS Simulators and Android Emulators. Run iPhone, iPad, Mobile…" at bounding box center [537, 144] width 143 height 301
drag, startPoint x: 530, startPoint y: 133, endPoint x: 682, endPoint y: 347, distance: 262.9
click at [609, 295] on html "Online web based iOS Simulators and Android Emulators. Run iPhone, iPad, Mobile…" at bounding box center [537, 144] width 143 height 301
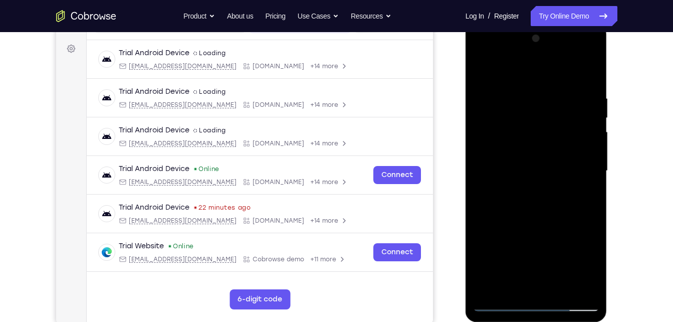
scroll to position [71, 0]
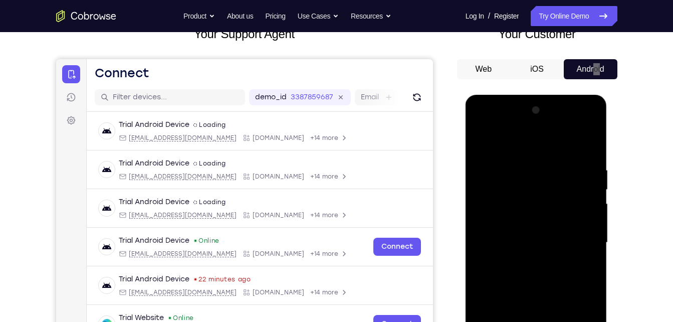
click at [594, 121] on div at bounding box center [536, 242] width 126 height 281
click at [543, 175] on div at bounding box center [536, 242] width 126 height 281
click at [538, 120] on div at bounding box center [536, 242] width 126 height 281
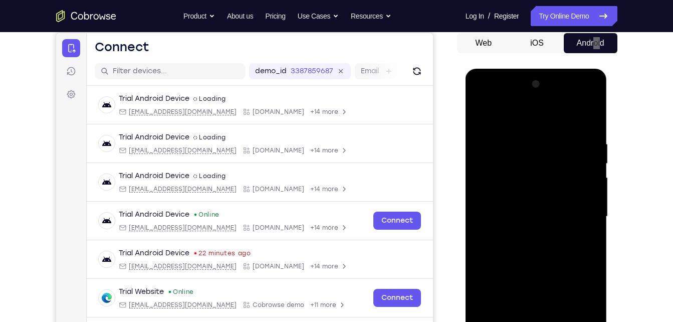
scroll to position [99, 0]
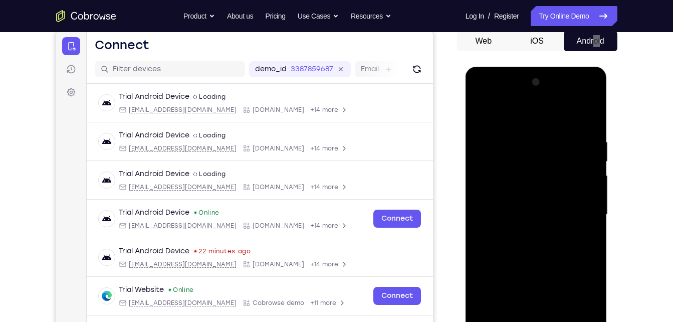
click at [596, 275] on div at bounding box center [536, 214] width 126 height 281
click at [580, 271] on div at bounding box center [536, 214] width 126 height 281
click at [515, 271] on div at bounding box center [536, 214] width 126 height 281
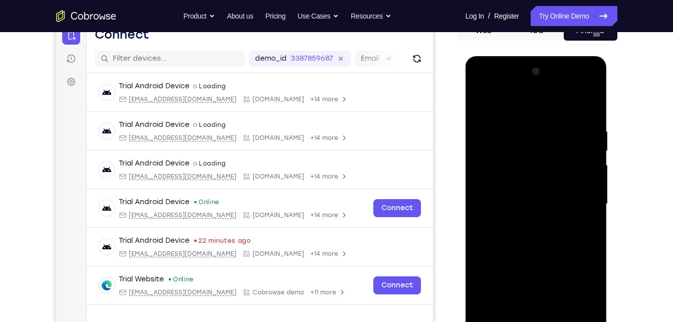
scroll to position [125, 0]
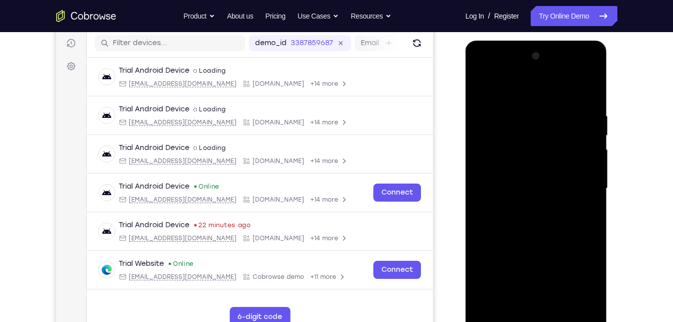
click at [560, 283] on div at bounding box center [536, 188] width 126 height 281
click at [523, 298] on div at bounding box center [536, 188] width 126 height 281
click at [550, 263] on div at bounding box center [536, 188] width 126 height 281
click at [553, 241] on div at bounding box center [536, 188] width 126 height 281
click at [592, 243] on div at bounding box center [536, 188] width 126 height 281
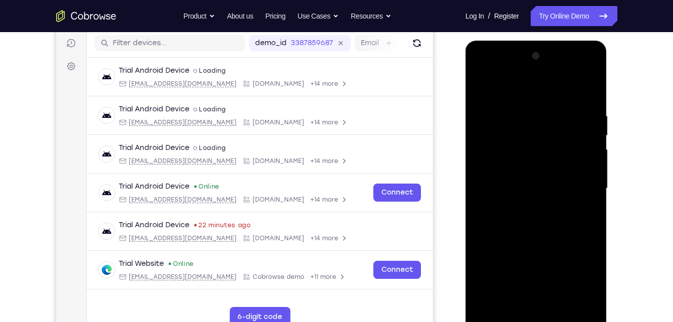
click at [590, 305] on div at bounding box center [536, 188] width 126 height 281
click at [494, 165] on div at bounding box center [536, 188] width 126 height 281
click at [529, 245] on div at bounding box center [536, 188] width 126 height 281
drag, startPoint x: 524, startPoint y: 213, endPoint x: 467, endPoint y: 91, distance: 135.0
click at [467, 91] on div at bounding box center [537, 190] width 142 height 299
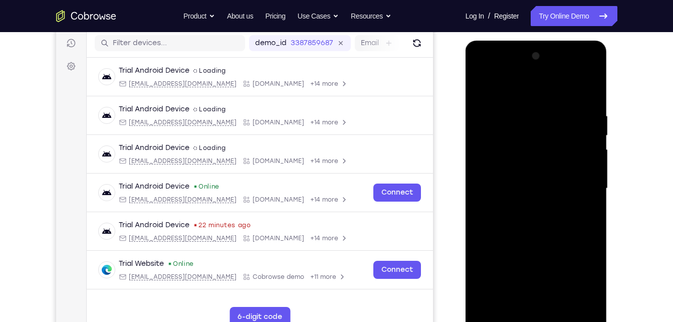
drag, startPoint x: 533, startPoint y: 141, endPoint x: 585, endPoint y: 319, distance: 185.8
click at [585, 319] on div at bounding box center [536, 188] width 126 height 281
click at [515, 137] on div at bounding box center [536, 188] width 126 height 281
drag, startPoint x: 515, startPoint y: 160, endPoint x: 498, endPoint y: 102, distance: 60.7
click at [498, 102] on div at bounding box center [536, 188] width 126 height 281
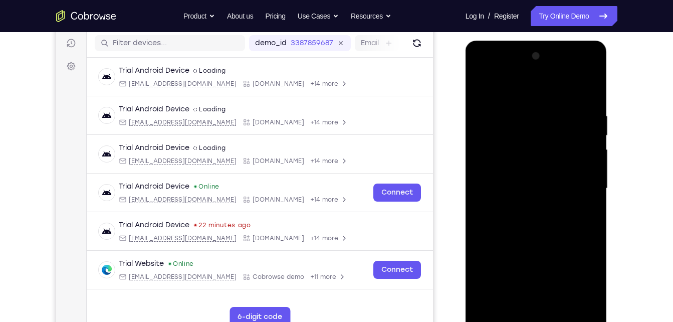
drag, startPoint x: 498, startPoint y: 102, endPoint x: 498, endPoint y: 108, distance: 5.5
click at [498, 108] on div at bounding box center [536, 188] width 126 height 281
click at [529, 125] on div at bounding box center [536, 188] width 126 height 281
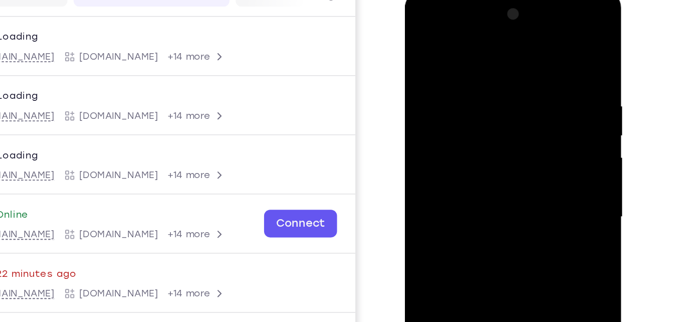
drag, startPoint x: 519, startPoint y: 85, endPoint x: 394, endPoint y: 102, distance: 126.1
click at [406, 102] on html "Online web based iOS Simulators and Android Emulators. Run iPhone, iPad, Mobile…" at bounding box center [477, 141] width 143 height 301
click at [518, 113] on div at bounding box center [476, 138] width 126 height 281
click at [535, 118] on div at bounding box center [476, 138] width 126 height 281
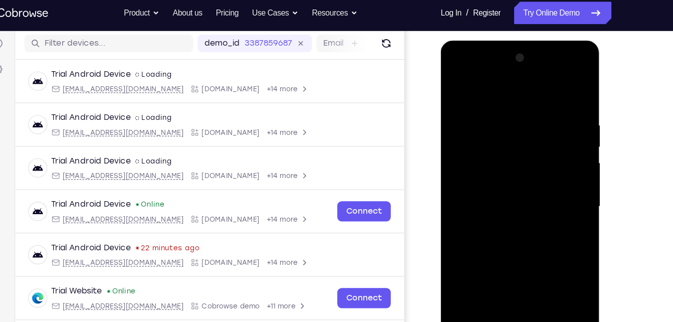
drag, startPoint x: 497, startPoint y: 141, endPoint x: 424, endPoint y: 129, distance: 74.2
click at [441, 129] on html "Online web based iOS Simulators and Android Emulators. Run iPhone, iPad, Mobile…" at bounding box center [512, 190] width 143 height 301
drag, startPoint x: 503, startPoint y: 169, endPoint x: 443, endPoint y: 166, distance: 60.2
click at [443, 166] on div at bounding box center [512, 189] width 142 height 299
click at [470, 160] on div at bounding box center [511, 188] width 126 height 281
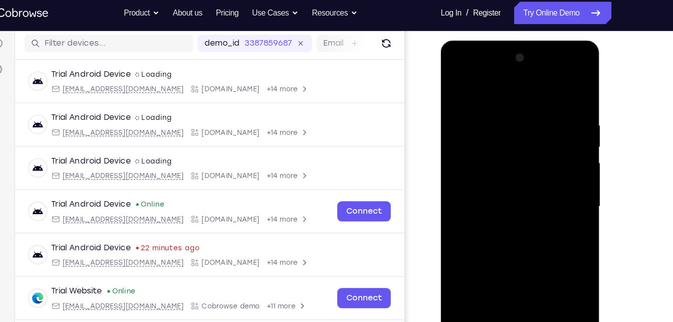
click at [470, 160] on div at bounding box center [511, 188] width 126 height 281
click at [557, 179] on div at bounding box center [511, 188] width 126 height 281
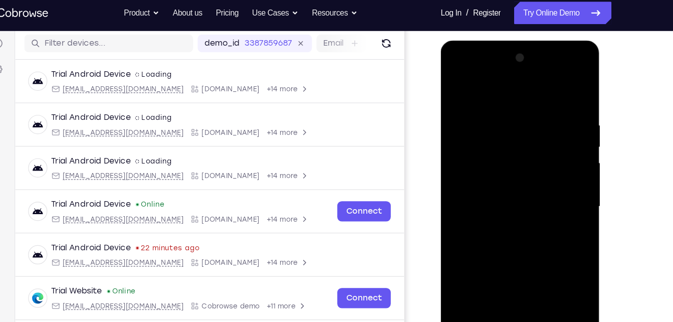
click at [557, 179] on div at bounding box center [511, 188] width 126 height 281
drag, startPoint x: 556, startPoint y: 179, endPoint x: 508, endPoint y: 119, distance: 76.8
click at [508, 119] on div at bounding box center [511, 188] width 126 height 281
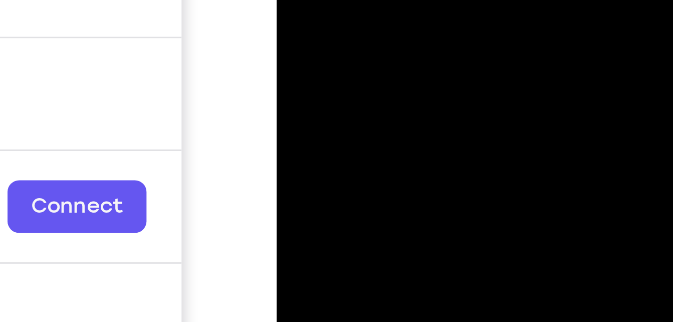
drag, startPoint x: 372, startPoint y: -77, endPoint x: 312, endPoint y: -93, distance: 61.8
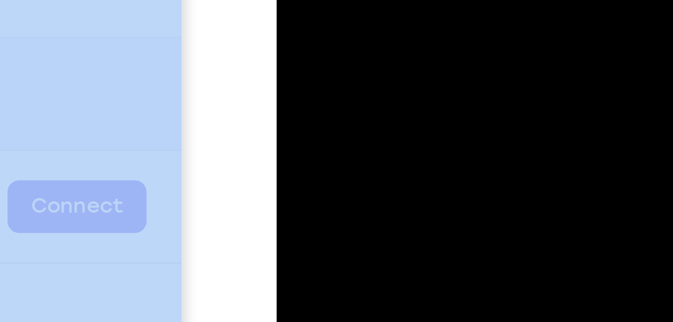
drag, startPoint x: -460, startPoint y: -168, endPoint x: -552, endPoint y: -177, distance: 92.2
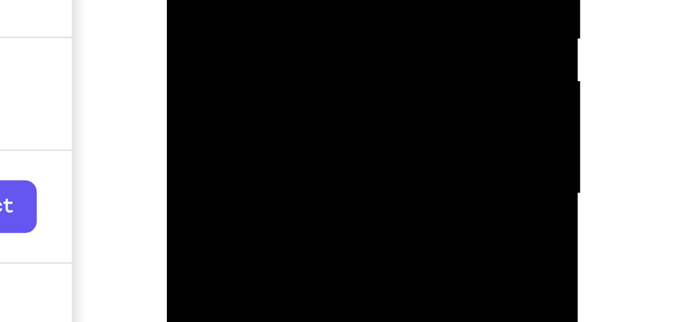
drag, startPoint x: 193, startPoint y: -119, endPoint x: 223, endPoint y: -138, distance: 35.3
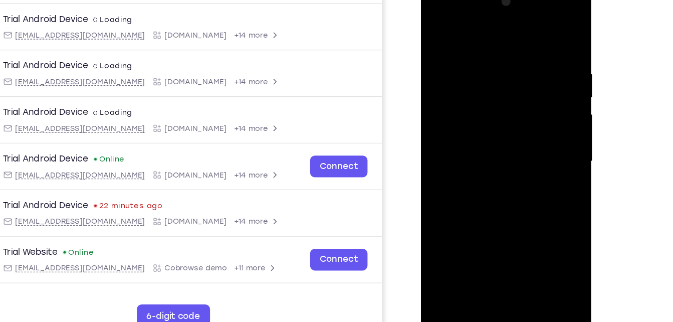
scroll to position [128, 0]
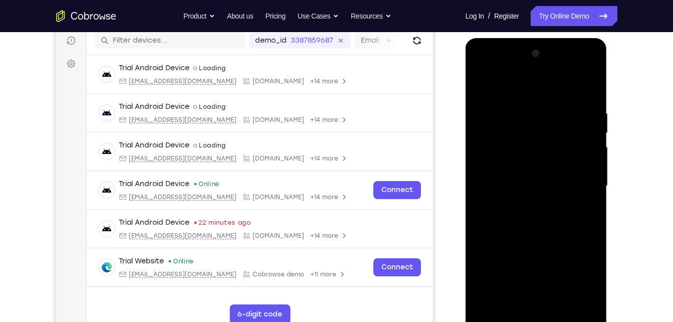
click at [514, 215] on div at bounding box center [536, 186] width 126 height 281
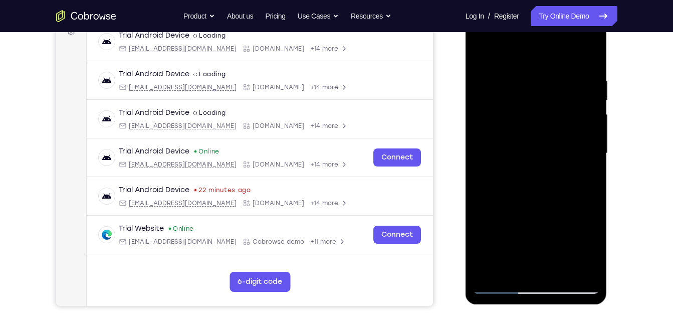
scroll to position [161, 0]
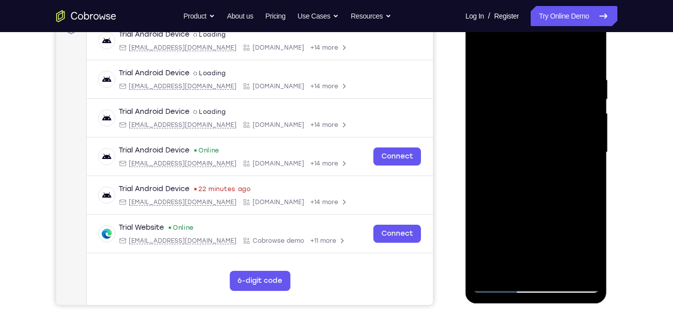
click at [553, 194] on div at bounding box center [536, 152] width 126 height 281
click at [535, 217] on div at bounding box center [536, 152] width 126 height 281
click at [570, 194] on div at bounding box center [536, 152] width 126 height 281
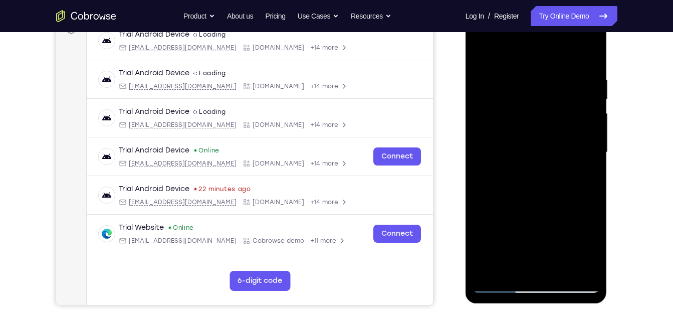
click at [570, 194] on div at bounding box center [536, 152] width 126 height 281
drag, startPoint x: 570, startPoint y: 194, endPoint x: 582, endPoint y: 187, distance: 13.9
click at [582, 187] on div at bounding box center [536, 152] width 126 height 281
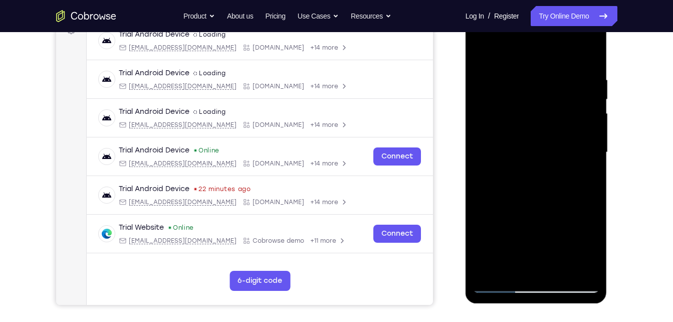
click at [582, 187] on div at bounding box center [536, 152] width 126 height 281
click at [581, 166] on div at bounding box center [536, 152] width 126 height 281
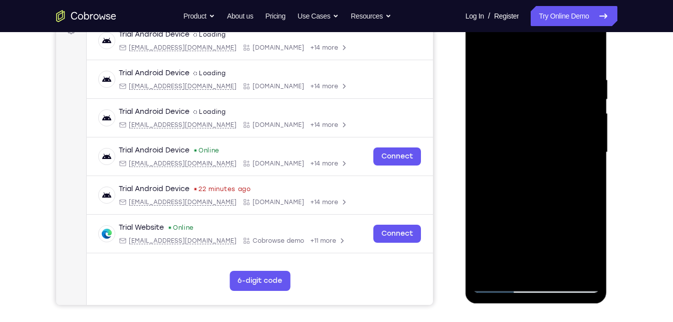
click at [581, 166] on div at bounding box center [536, 152] width 126 height 281
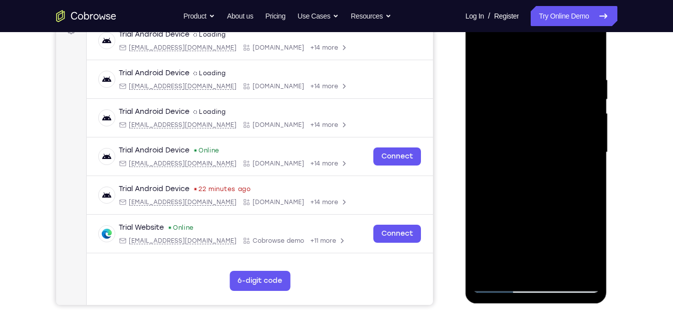
click at [581, 166] on div at bounding box center [536, 152] width 126 height 281
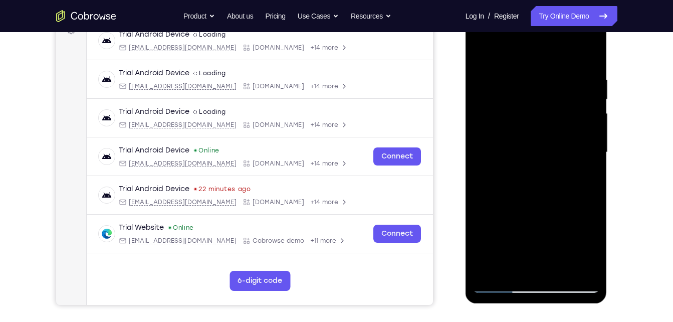
click at [581, 166] on div at bounding box center [536, 152] width 126 height 281
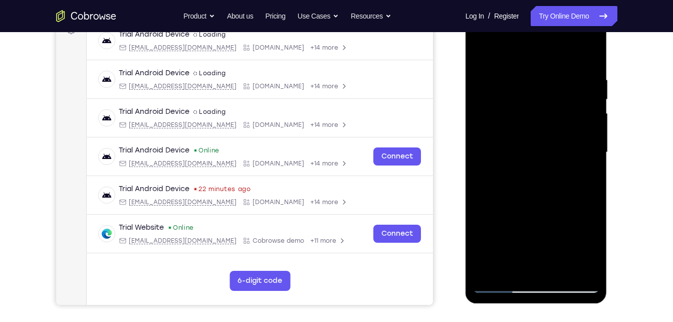
click at [581, 166] on div at bounding box center [536, 152] width 126 height 281
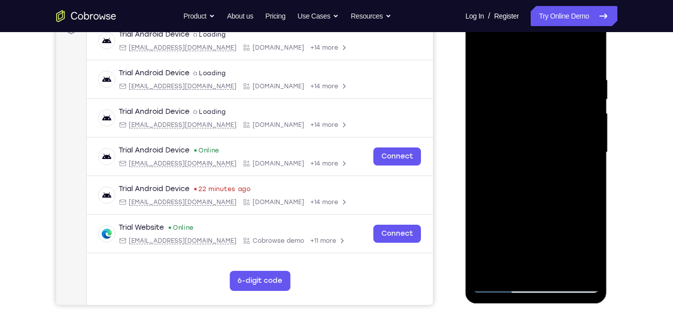
click at [581, 166] on div at bounding box center [536, 152] width 126 height 281
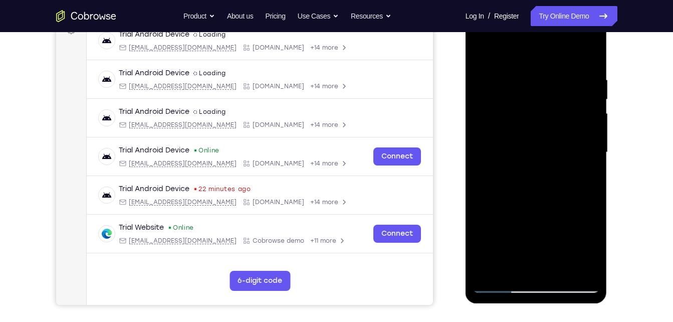
click at [581, 166] on div at bounding box center [536, 152] width 126 height 281
click at [584, 155] on div at bounding box center [536, 152] width 126 height 281
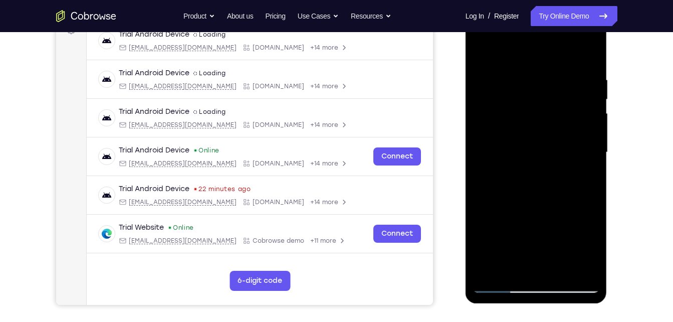
click at [584, 155] on div at bounding box center [536, 152] width 126 height 281
click at [584, 154] on div at bounding box center [536, 152] width 126 height 281
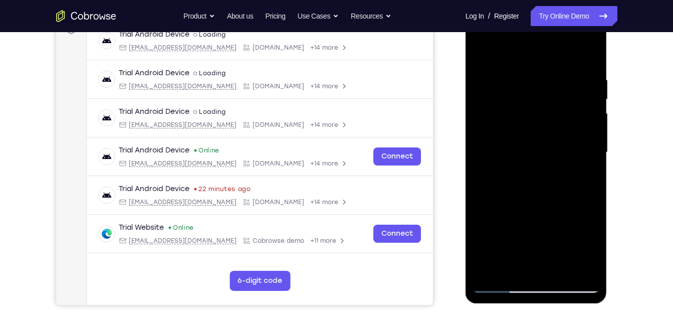
click at [584, 154] on div at bounding box center [536, 152] width 126 height 281
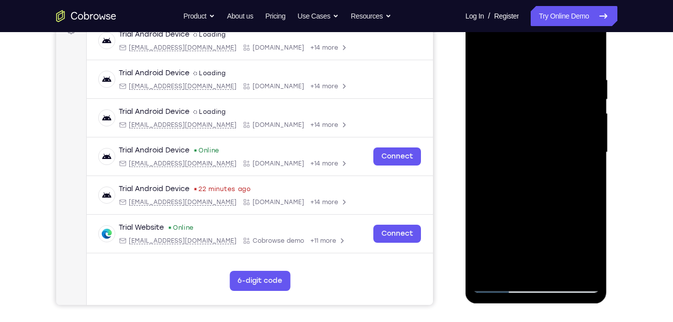
click at [584, 154] on div at bounding box center [536, 152] width 126 height 281
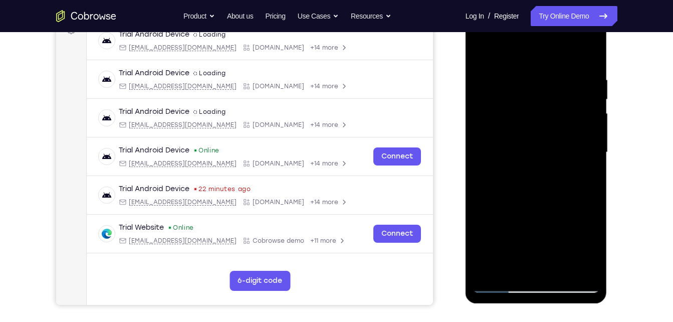
click at [584, 154] on div at bounding box center [536, 152] width 126 height 281
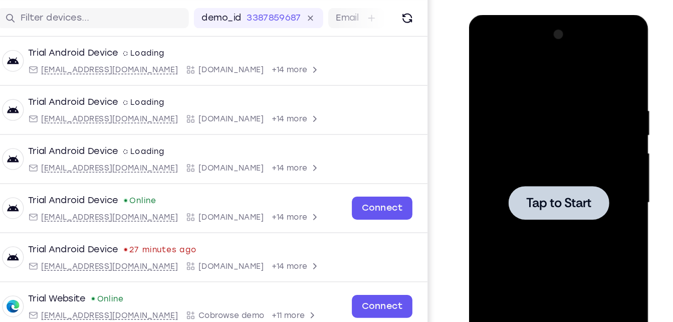
scroll to position [160, 0]
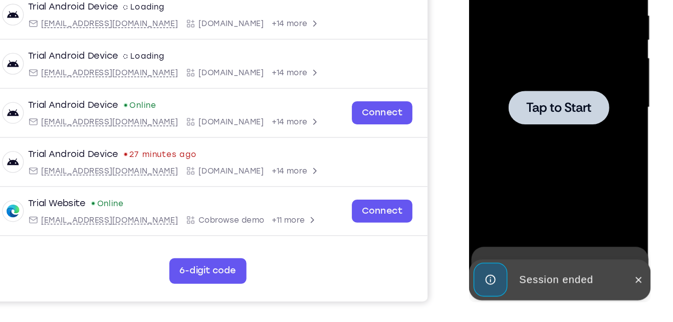
click at [532, 72] on span "Tap to Start" at bounding box center [539, 68] width 51 height 10
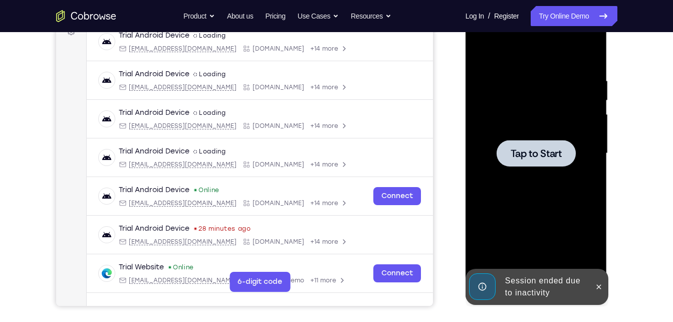
click at [548, 150] on span "Tap to Start" at bounding box center [536, 153] width 51 height 10
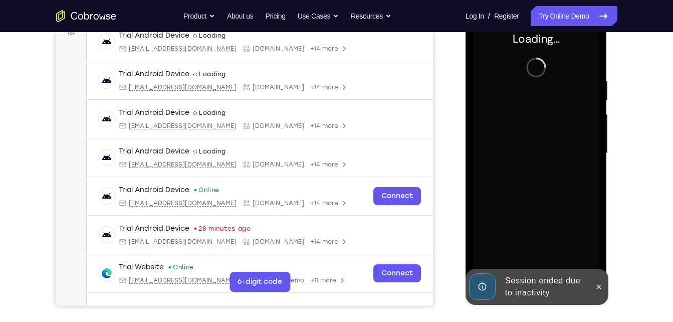
click at [548, 150] on div at bounding box center [536, 153] width 126 height 281
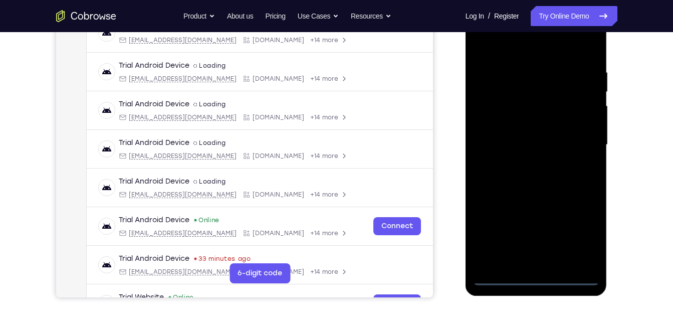
scroll to position [169, 0]
click at [538, 279] on div at bounding box center [536, 144] width 126 height 281
click at [574, 238] on div at bounding box center [536, 144] width 126 height 281
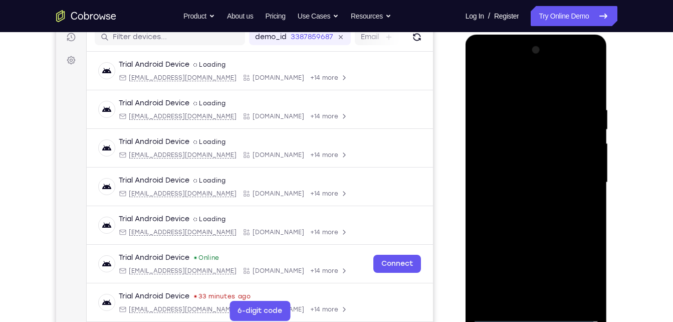
scroll to position [131, 0]
click at [481, 59] on div at bounding box center [536, 183] width 126 height 281
click at [582, 176] on div at bounding box center [536, 183] width 126 height 281
click at [527, 198] on div at bounding box center [536, 183] width 126 height 281
click at [529, 166] on div at bounding box center [536, 183] width 126 height 281
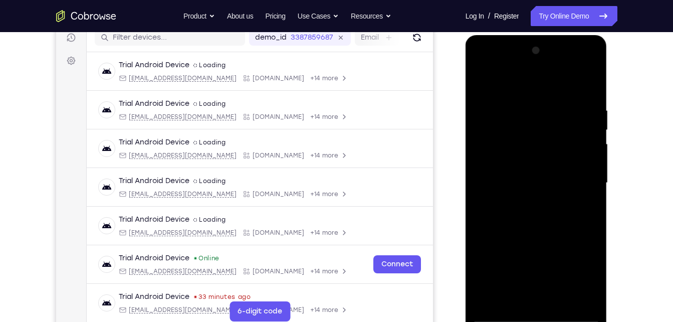
click at [483, 292] on div at bounding box center [536, 183] width 126 height 281
click at [518, 265] on div at bounding box center [536, 183] width 126 height 281
click at [524, 158] on div at bounding box center [536, 183] width 126 height 281
click at [529, 184] on div at bounding box center [536, 183] width 126 height 281
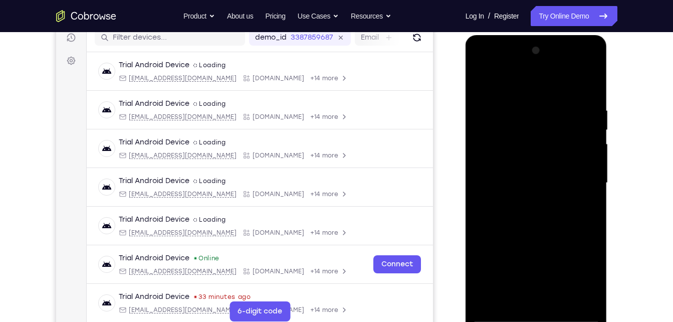
click at [534, 208] on div at bounding box center [536, 183] width 126 height 281
drag, startPoint x: 488, startPoint y: 46, endPoint x: 494, endPoint y: 165, distance: 119.0
click at [494, 165] on div at bounding box center [536, 183] width 126 height 281
click at [483, 48] on div at bounding box center [536, 183] width 126 height 281
drag, startPoint x: 529, startPoint y: 132, endPoint x: 522, endPoint y: 55, distance: 78.0
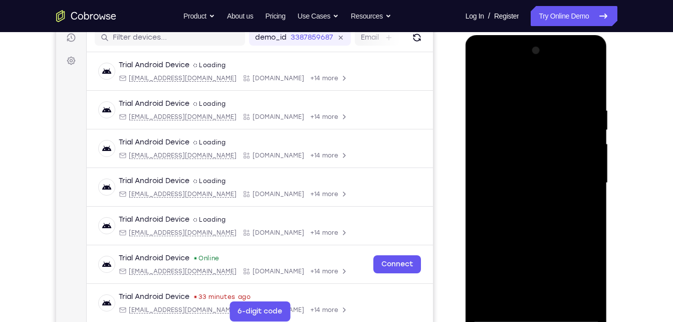
click at [522, 55] on div at bounding box center [536, 183] width 126 height 281
click at [485, 46] on div at bounding box center [536, 183] width 126 height 281
drag, startPoint x: 523, startPoint y: 215, endPoint x: 567, endPoint y: 215, distance: 43.1
click at [567, 215] on div at bounding box center [536, 183] width 126 height 281
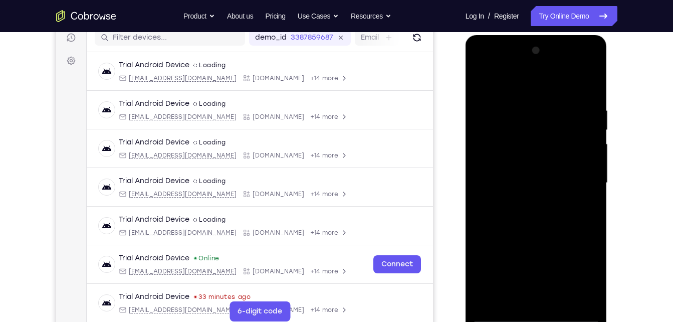
click at [543, 211] on div at bounding box center [536, 183] width 126 height 281
click at [536, 212] on div at bounding box center [536, 183] width 126 height 281
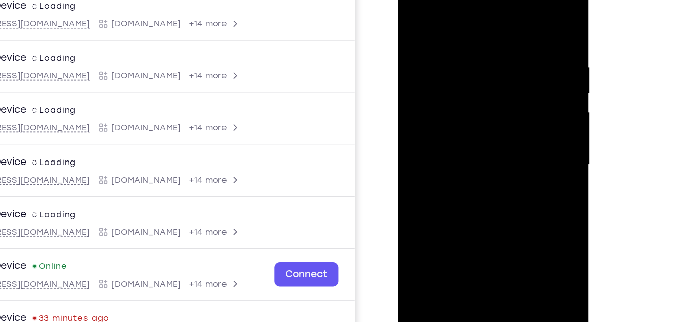
scroll to position [137, 0]
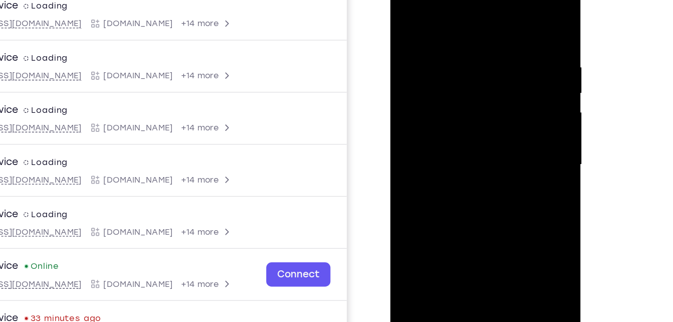
click at [480, 141] on div at bounding box center [461, 113] width 126 height 281
click at [452, 161] on div at bounding box center [461, 113] width 126 height 281
click at [466, 61] on div at bounding box center [461, 113] width 126 height 281
click at [406, 222] on div at bounding box center [461, 113] width 126 height 281
click at [439, 193] on div at bounding box center [461, 113] width 126 height 281
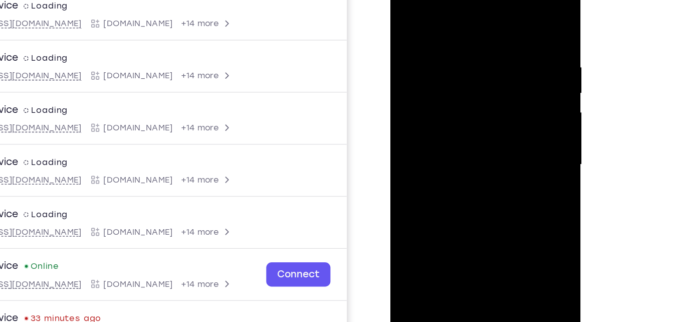
click at [439, 193] on div at bounding box center [461, 113] width 126 height 281
click at [469, 90] on div at bounding box center [461, 113] width 126 height 281
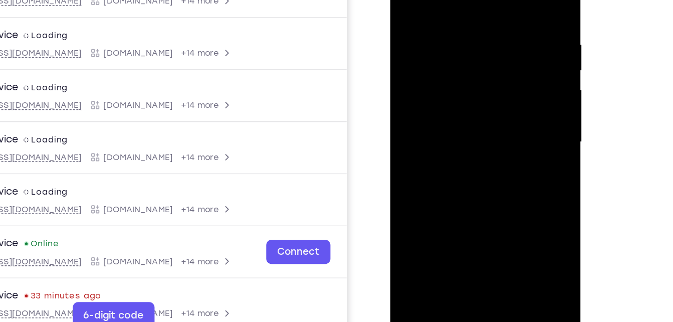
click at [455, 208] on div at bounding box center [461, 91] width 126 height 281
click at [461, 52] on div at bounding box center [461, 91] width 126 height 281
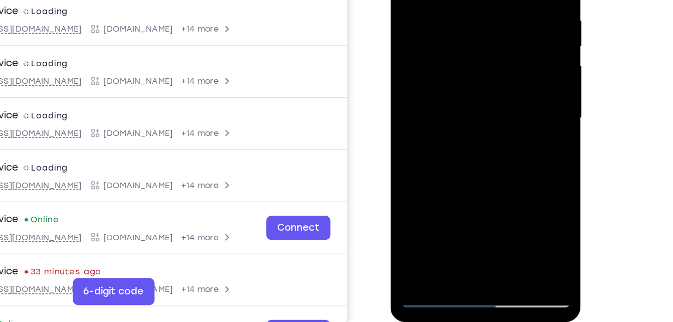
scroll to position [144, 0]
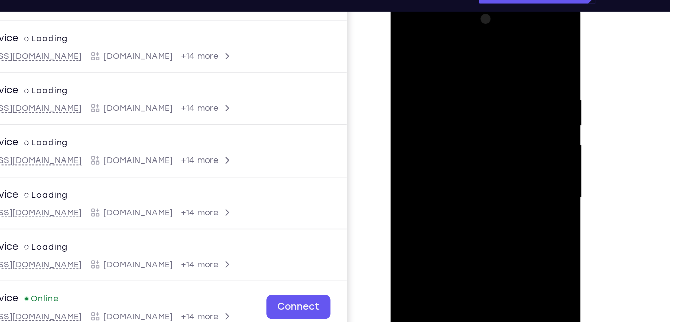
click at [406, 44] on div at bounding box center [461, 146] width 126 height 281
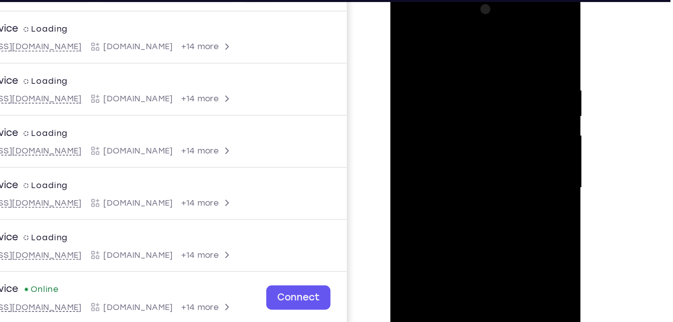
click at [460, 144] on div at bounding box center [461, 136] width 126 height 281
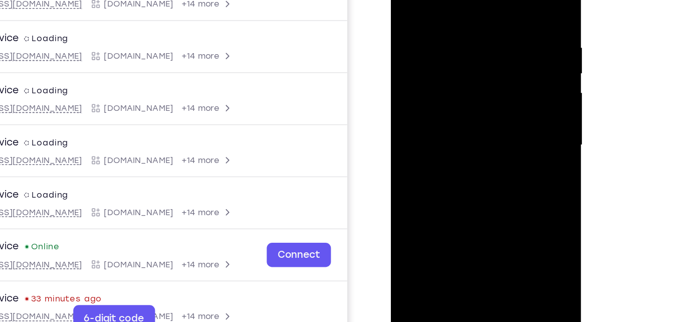
click at [461, 129] on div at bounding box center [462, 94] width 126 height 281
click at [455, 209] on div at bounding box center [462, 94] width 126 height 281
click at [475, 62] on div at bounding box center [462, 94] width 126 height 281
click at [453, 84] on div at bounding box center [462, 94] width 126 height 281
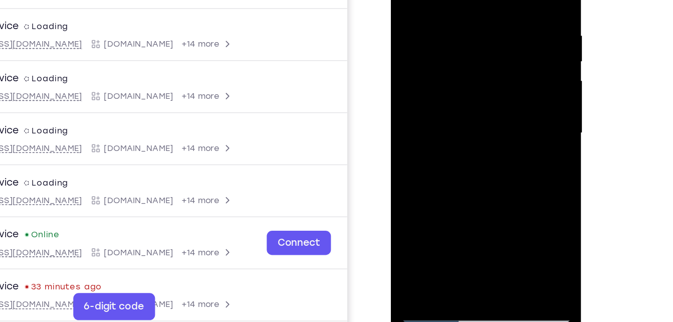
click at [453, 81] on div at bounding box center [462, 81] width 126 height 281
click at [452, 108] on div at bounding box center [462, 81] width 126 height 281
click at [450, 104] on div at bounding box center [462, 81] width 126 height 281
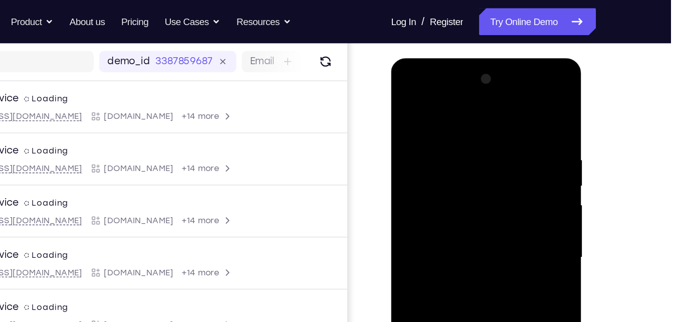
scroll to position [120, 0]
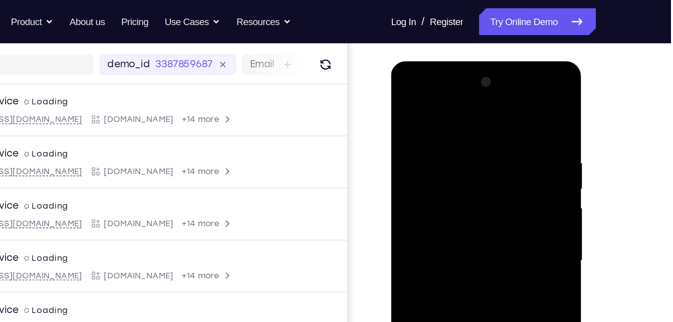
click at [503, 89] on div at bounding box center [462, 209] width 126 height 281
click at [516, 89] on div at bounding box center [462, 209] width 126 height 281
click at [470, 110] on div at bounding box center [462, 209] width 126 height 281
click at [462, 89] on div at bounding box center [462, 209] width 126 height 281
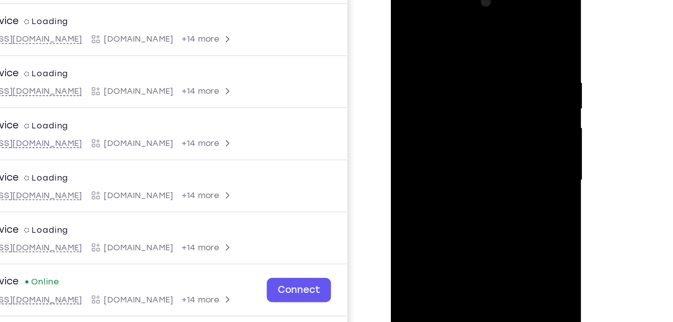
click at [427, 100] on div at bounding box center [462, 129] width 126 height 281
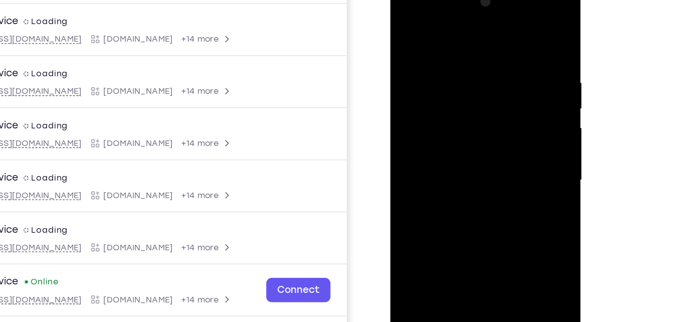
click at [459, 185] on div at bounding box center [461, 129] width 126 height 281
drag, startPoint x: 472, startPoint y: 141, endPoint x: 474, endPoint y: 122, distance: 19.2
click at [474, 122] on div at bounding box center [461, 129] width 126 height 281
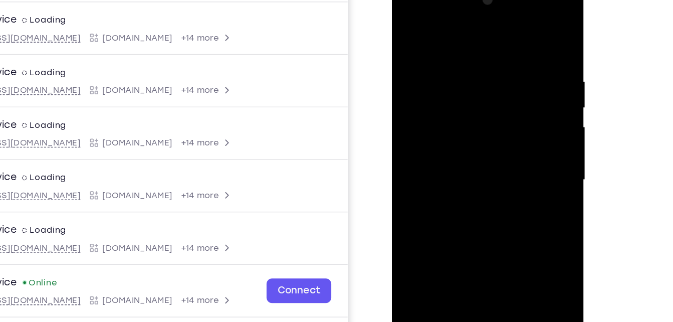
click at [485, 134] on div at bounding box center [462, 126] width 126 height 281
click at [464, 118] on div at bounding box center [462, 126] width 126 height 281
click at [513, 147] on div at bounding box center [462, 126] width 126 height 281
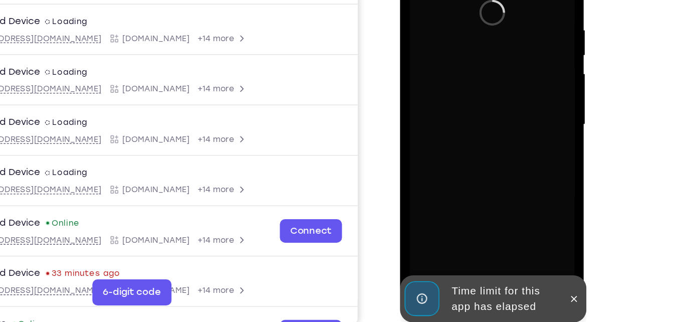
scroll to position [147, 0]
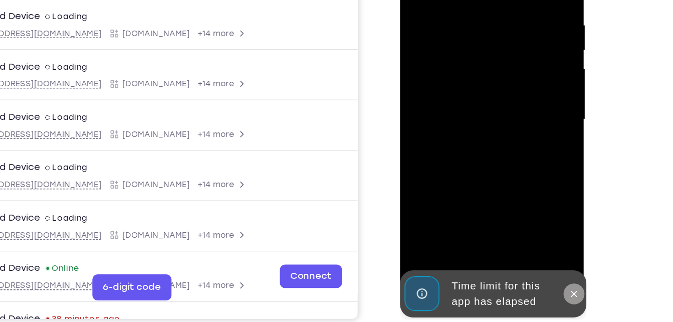
click at [530, 206] on icon at bounding box center [533, 208] width 8 height 8
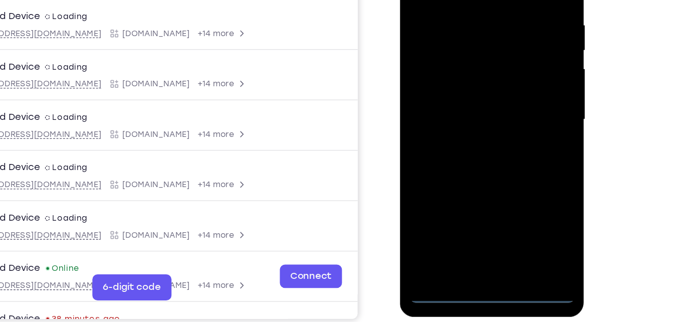
click at [530, 206] on div at bounding box center [471, 74] width 126 height 281
click at [467, 208] on div at bounding box center [471, 74] width 126 height 281
click at [507, 167] on div at bounding box center [471, 74] width 126 height 281
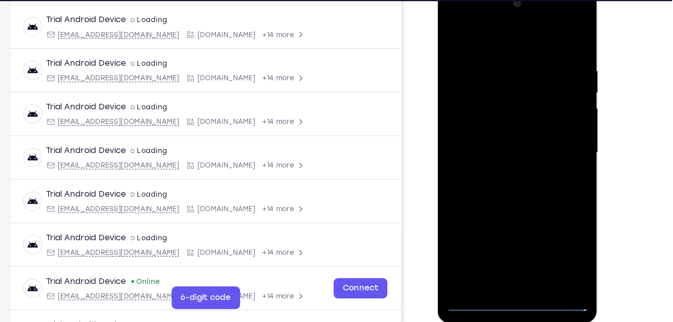
click at [467, 16] on div at bounding box center [508, 133] width 126 height 281
click at [552, 122] on div at bounding box center [508, 133] width 126 height 281
click at [499, 154] on div at bounding box center [508, 133] width 126 height 281
click at [564, 17] on div at bounding box center [508, 133] width 126 height 281
click at [520, 67] on div at bounding box center [508, 133] width 126 height 281
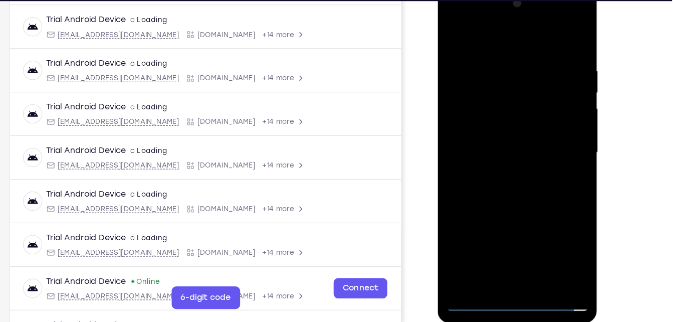
click at [506, 20] on div at bounding box center [508, 133] width 126 height 281
click at [457, 113] on div at bounding box center [508, 133] width 126 height 281
drag, startPoint x: 510, startPoint y: 193, endPoint x: 516, endPoint y: 167, distance: 26.2
click at [516, 167] on div at bounding box center [508, 133] width 126 height 281
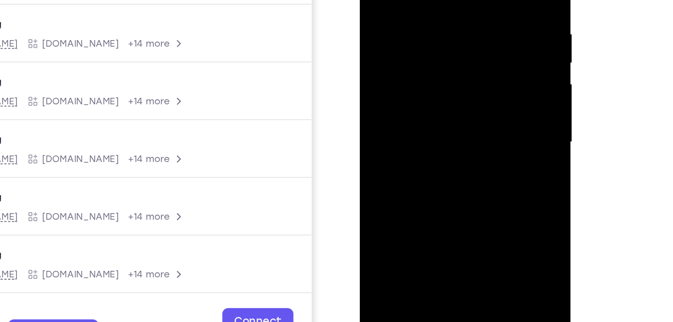
click at [445, 107] on div at bounding box center [431, 69] width 126 height 281
drag, startPoint x: 443, startPoint y: 95, endPoint x: 442, endPoint y: -11, distance: 105.8
click at [442, 0] on div at bounding box center [431, 69] width 126 height 281
drag, startPoint x: 447, startPoint y: 72, endPoint x: 454, endPoint y: 31, distance: 41.3
click at [454, 31] on div at bounding box center [431, 69] width 126 height 281
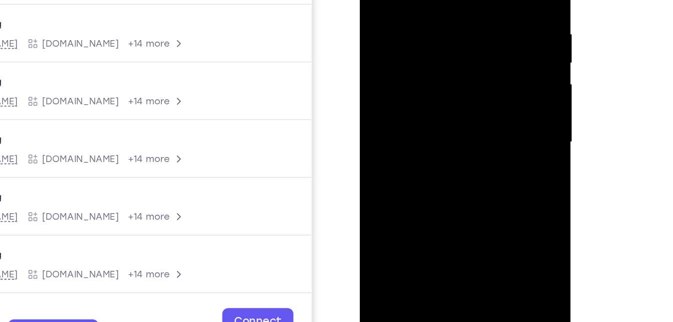
drag, startPoint x: 438, startPoint y: 83, endPoint x: 437, endPoint y: -17, distance: 100.3
click at [437, 0] on div at bounding box center [431, 69] width 126 height 281
drag, startPoint x: 435, startPoint y: 88, endPoint x: 443, endPoint y: -14, distance: 101.6
click at [443, 0] on div at bounding box center [431, 69] width 126 height 281
drag, startPoint x: 439, startPoint y: 80, endPoint x: 429, endPoint y: -27, distance: 107.3
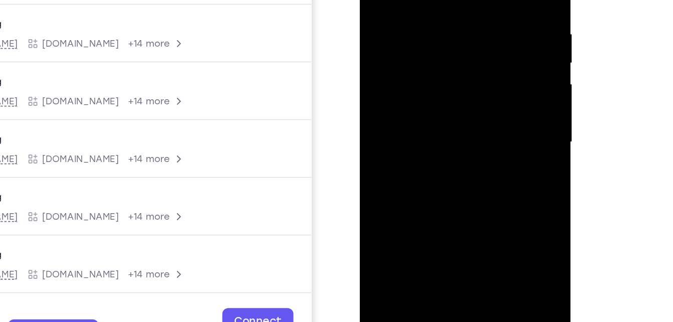
click at [429, 0] on div at bounding box center [431, 69] width 126 height 281
drag, startPoint x: 446, startPoint y: 75, endPoint x: 444, endPoint y: 5, distance: 70.2
click at [444, 5] on div at bounding box center [431, 69] width 126 height 281
drag, startPoint x: 437, startPoint y: 71, endPoint x: 429, endPoint y: 94, distance: 24.6
click at [429, 94] on div at bounding box center [431, 69] width 126 height 281
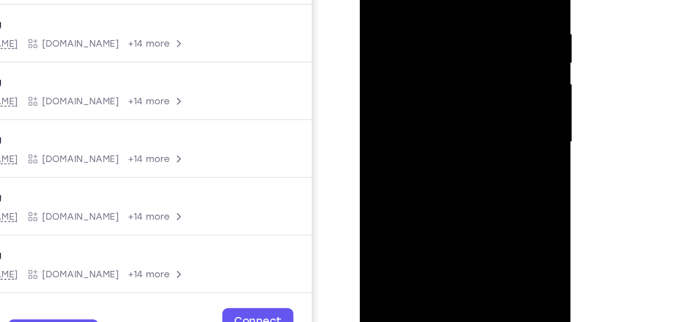
drag, startPoint x: 439, startPoint y: 81, endPoint x: 448, endPoint y: -24, distance: 104.7
click at [448, 0] on div at bounding box center [431, 69] width 126 height 281
click at [444, 45] on div at bounding box center [431, 69] width 126 height 281
click at [433, 63] on div at bounding box center [431, 69] width 126 height 281
click at [483, 90] on div at bounding box center [431, 69] width 126 height 281
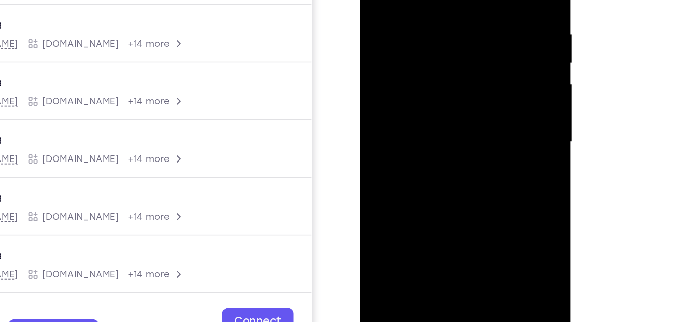
click at [487, 95] on div at bounding box center [431, 69] width 126 height 281
click at [488, 96] on div at bounding box center [431, 69] width 126 height 281
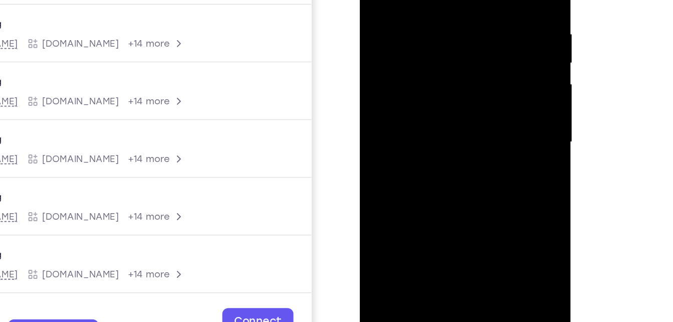
click at [488, 96] on div at bounding box center [431, 69] width 126 height 281
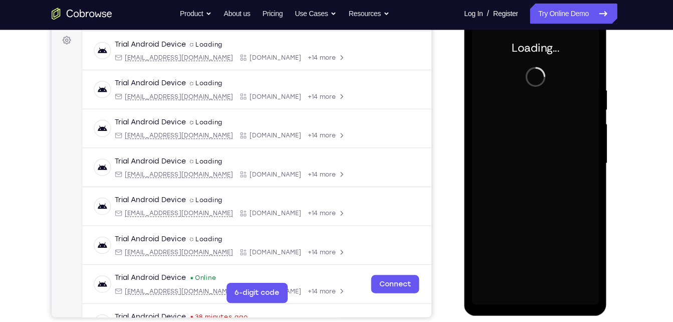
scroll to position [151, 0]
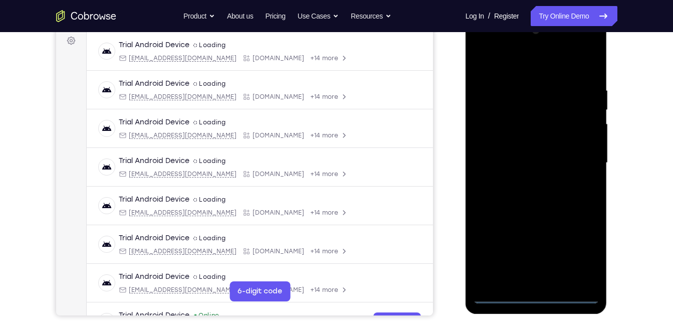
click at [538, 290] on div at bounding box center [536, 163] width 126 height 281
click at [536, 293] on div at bounding box center [536, 163] width 126 height 281
click at [578, 251] on div at bounding box center [536, 163] width 126 height 281
click at [488, 41] on div at bounding box center [536, 163] width 126 height 281
click at [594, 44] on div at bounding box center [536, 163] width 126 height 281
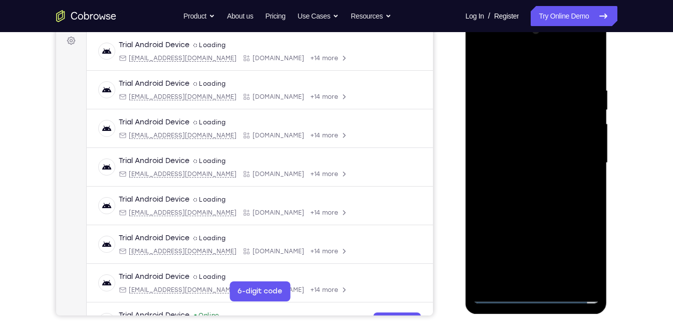
click at [592, 44] on div at bounding box center [536, 163] width 126 height 281
click at [589, 47] on div at bounding box center [536, 163] width 126 height 281
click at [542, 95] on div at bounding box center [536, 163] width 126 height 281
click at [529, 46] on div at bounding box center [536, 163] width 126 height 281
click at [523, 148] on div at bounding box center [536, 163] width 126 height 281
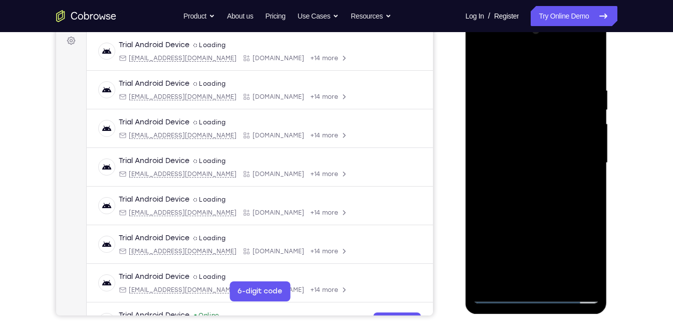
click at [530, 224] on div at bounding box center [536, 163] width 126 height 281
drag, startPoint x: 539, startPoint y: 202, endPoint x: 545, endPoint y: 94, distance: 108.0
click at [545, 94] on div at bounding box center [536, 163] width 126 height 281
drag, startPoint x: 538, startPoint y: 184, endPoint x: 530, endPoint y: 32, distance: 151.6
click at [530, 32] on div at bounding box center [536, 163] width 126 height 281
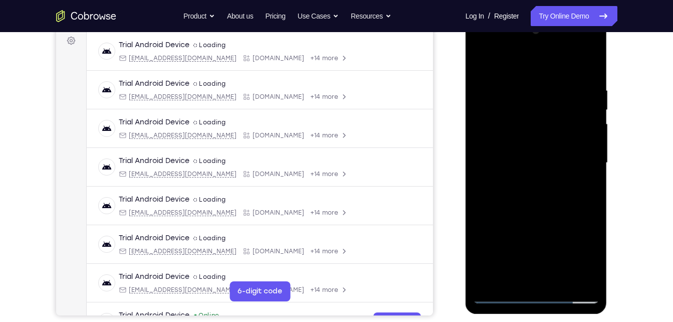
drag, startPoint x: 529, startPoint y: 177, endPoint x: 562, endPoint y: 72, distance: 109.7
click at [562, 72] on div at bounding box center [536, 163] width 126 height 281
drag, startPoint x: 544, startPoint y: 169, endPoint x: 566, endPoint y: 79, distance: 93.3
click at [566, 79] on div at bounding box center [536, 163] width 126 height 281
drag, startPoint x: 552, startPoint y: 153, endPoint x: 565, endPoint y: 90, distance: 64.9
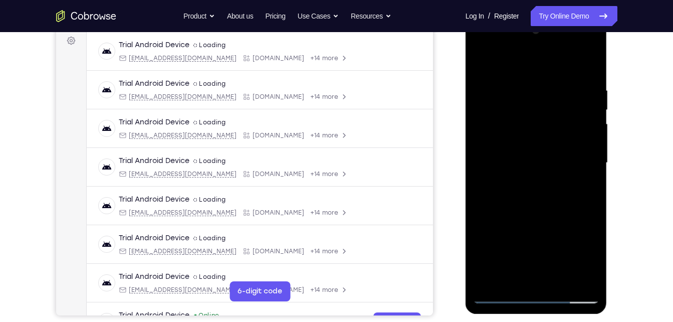
click at [565, 90] on div at bounding box center [536, 163] width 126 height 281
drag, startPoint x: 549, startPoint y: 185, endPoint x: 566, endPoint y: 123, distance: 64.5
click at [566, 123] on div at bounding box center [536, 163] width 126 height 281
drag, startPoint x: 549, startPoint y: 176, endPoint x: 564, endPoint y: 68, distance: 109.8
click at [564, 68] on div at bounding box center [536, 163] width 126 height 281
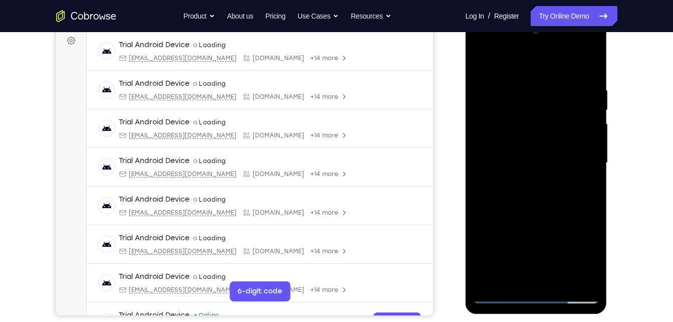
drag, startPoint x: 551, startPoint y: 168, endPoint x: 564, endPoint y: 92, distance: 77.2
click at [564, 92] on div at bounding box center [536, 163] width 126 height 281
drag, startPoint x: 548, startPoint y: 173, endPoint x: 552, endPoint y: 104, distance: 69.3
click at [552, 104] on div at bounding box center [536, 163] width 126 height 281
drag, startPoint x: 545, startPoint y: 179, endPoint x: 548, endPoint y: 122, distance: 57.2
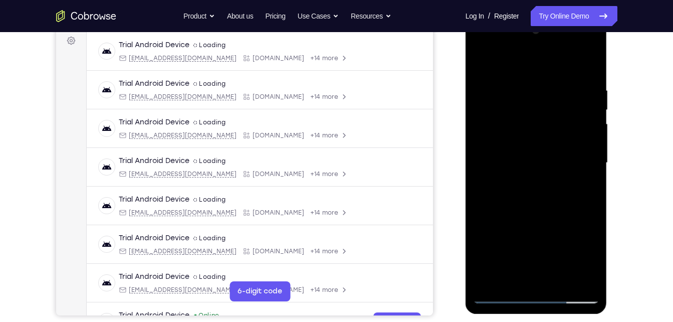
click at [548, 122] on div at bounding box center [536, 163] width 126 height 281
drag, startPoint x: 535, startPoint y: 208, endPoint x: 555, endPoint y: 84, distance: 125.4
click at [555, 84] on div at bounding box center [536, 163] width 126 height 281
drag, startPoint x: 543, startPoint y: 204, endPoint x: 565, endPoint y: 81, distance: 125.2
click at [565, 81] on div at bounding box center [536, 163] width 126 height 281
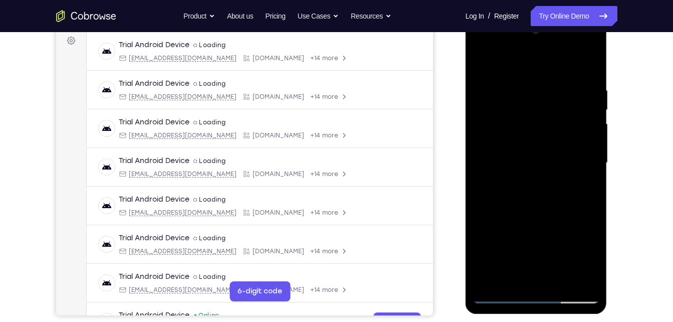
click at [548, 112] on div at bounding box center [536, 163] width 126 height 281
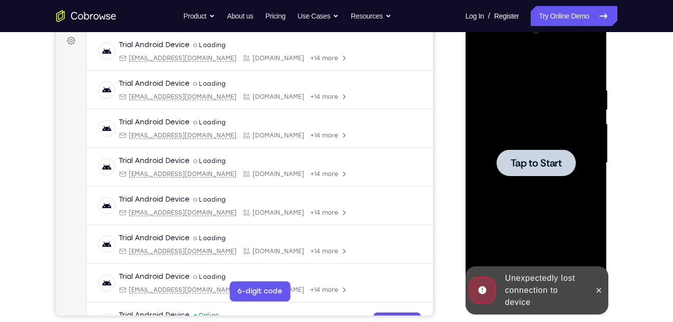
click at [538, 160] on span "Tap to Start" at bounding box center [536, 163] width 51 height 10
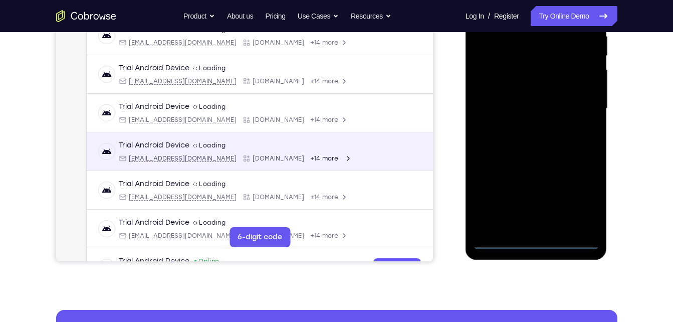
scroll to position [206, 0]
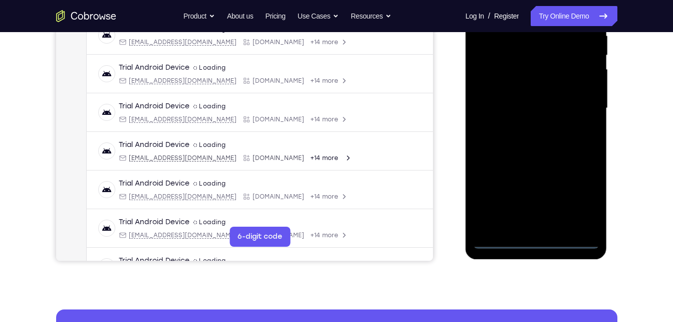
click at [529, 237] on div at bounding box center [536, 108] width 126 height 281
click at [538, 240] on div at bounding box center [536, 108] width 126 height 281
click at [576, 195] on div at bounding box center [536, 108] width 126 height 281
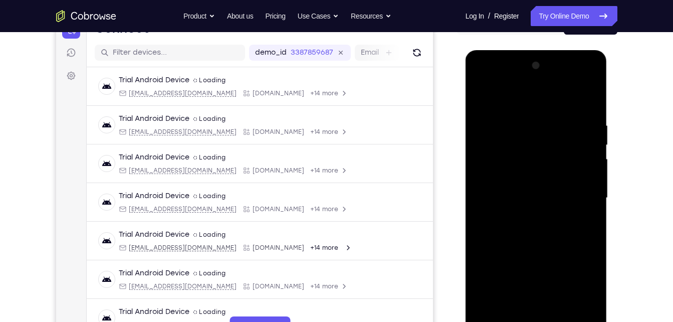
scroll to position [107, 0]
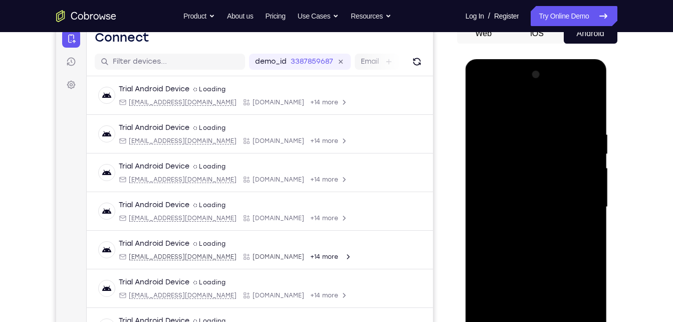
click at [495, 85] on div at bounding box center [536, 207] width 126 height 281
click at [591, 92] on div at bounding box center [536, 207] width 126 height 281
click at [555, 140] on div at bounding box center [536, 207] width 126 height 281
click at [525, 93] on div at bounding box center [536, 207] width 126 height 281
click at [502, 200] on div at bounding box center [536, 207] width 126 height 281
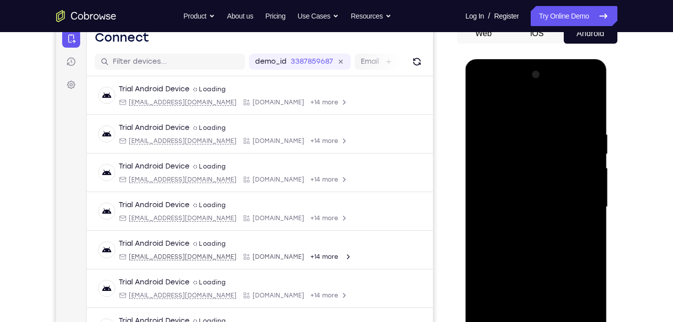
click at [495, 190] on div at bounding box center [536, 207] width 126 height 281
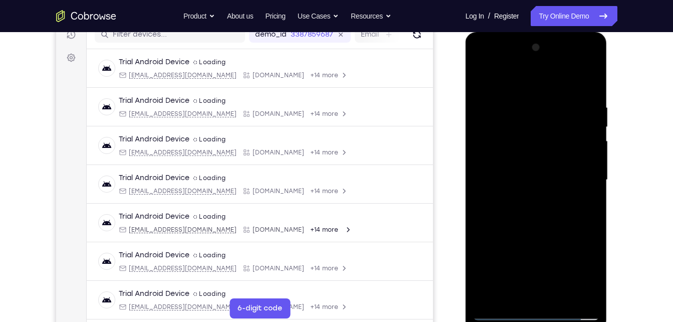
scroll to position [135, 0]
click at [502, 159] on div at bounding box center [536, 179] width 126 height 281
click at [532, 296] on div at bounding box center [536, 179] width 126 height 281
click at [528, 133] on div at bounding box center [536, 179] width 126 height 281
click at [528, 164] on div at bounding box center [536, 179] width 126 height 281
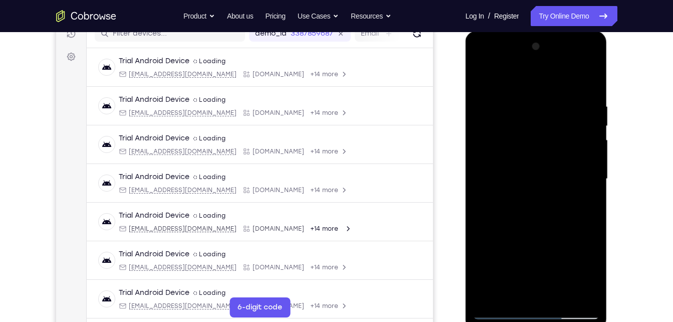
click at [485, 131] on div at bounding box center [536, 179] width 126 height 281
click at [485, 129] on div at bounding box center [536, 179] width 126 height 281
click at [488, 130] on div at bounding box center [536, 179] width 126 height 281
click at [512, 162] on div at bounding box center [536, 179] width 126 height 281
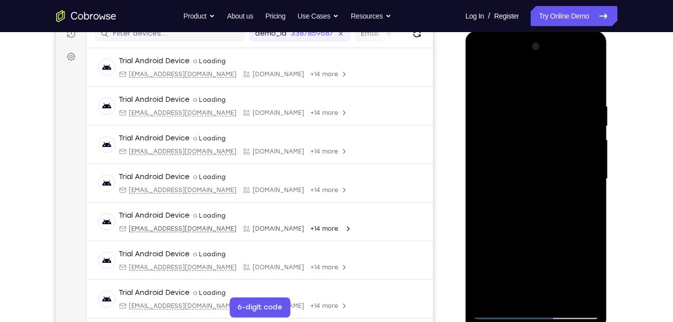
click at [503, 166] on div at bounding box center [536, 179] width 126 height 281
click at [530, 201] on div at bounding box center [536, 179] width 126 height 281
click at [534, 121] on div at bounding box center [536, 179] width 126 height 281
click at [544, 143] on div at bounding box center [536, 179] width 126 height 281
click at [521, 146] on div at bounding box center [536, 179] width 126 height 281
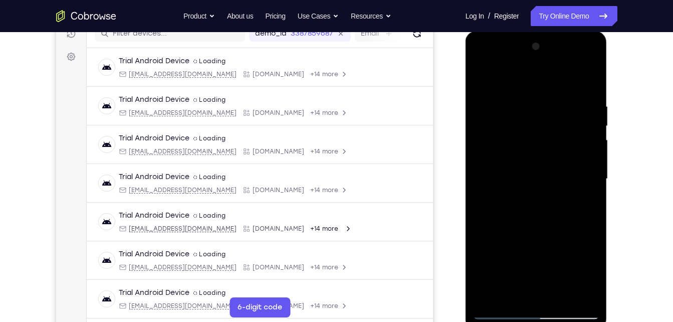
click at [575, 129] on div at bounding box center [536, 179] width 126 height 281
click at [521, 147] on div at bounding box center [536, 179] width 126 height 281
click at [482, 74] on div at bounding box center [536, 179] width 126 height 281
click at [548, 126] on div at bounding box center [536, 179] width 126 height 281
click at [510, 132] on div at bounding box center [536, 179] width 126 height 281
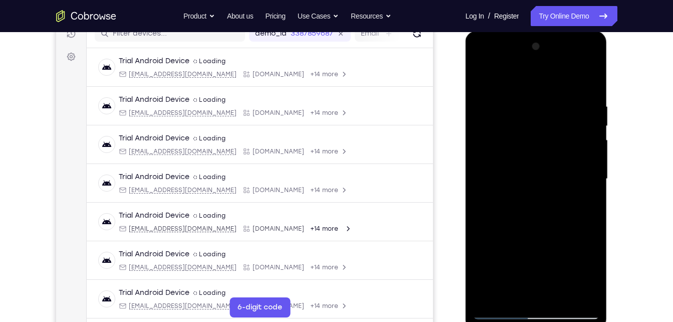
click at [519, 132] on div at bounding box center [536, 179] width 126 height 281
click at [533, 147] on div at bounding box center [536, 179] width 126 height 281
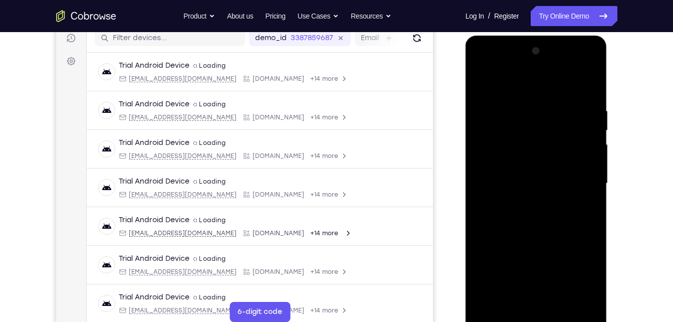
scroll to position [127, 0]
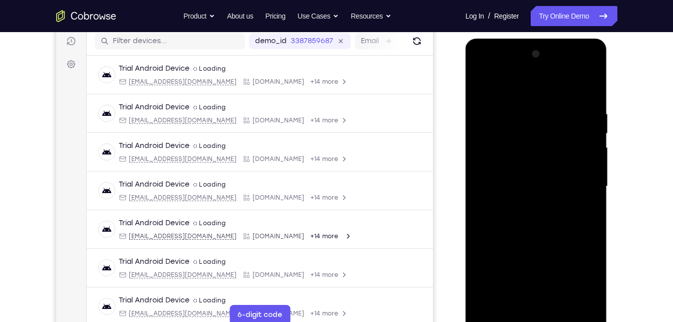
click at [506, 135] on div at bounding box center [536, 186] width 126 height 281
click at [514, 157] on div at bounding box center [536, 186] width 126 height 281
click at [548, 163] on div at bounding box center [536, 186] width 126 height 281
click at [545, 169] on div at bounding box center [536, 186] width 126 height 281
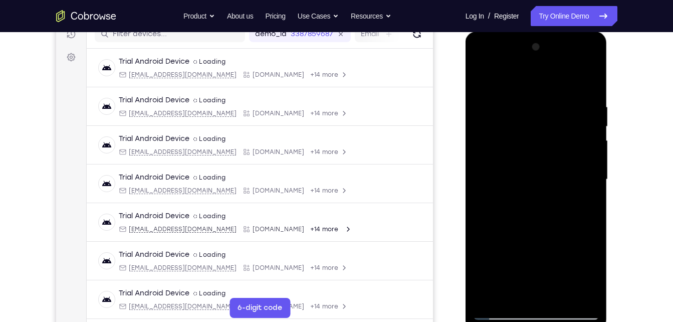
scroll to position [133, 0]
click at [530, 144] on div at bounding box center [536, 180] width 126 height 281
click at [526, 158] on div at bounding box center [536, 180] width 126 height 281
click at [524, 199] on div at bounding box center [536, 180] width 126 height 281
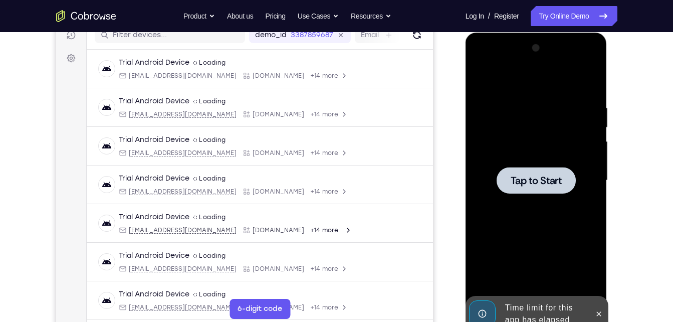
click at [532, 162] on div at bounding box center [536, 180] width 126 height 281
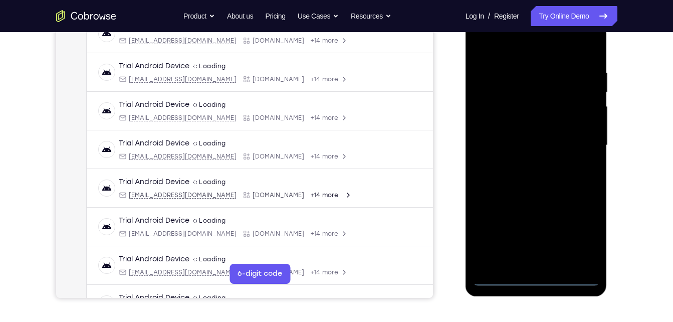
scroll to position [169, 0]
click at [528, 273] on div at bounding box center [536, 145] width 126 height 281
click at [534, 274] on div at bounding box center [536, 145] width 126 height 281
click at [537, 277] on div at bounding box center [536, 145] width 126 height 281
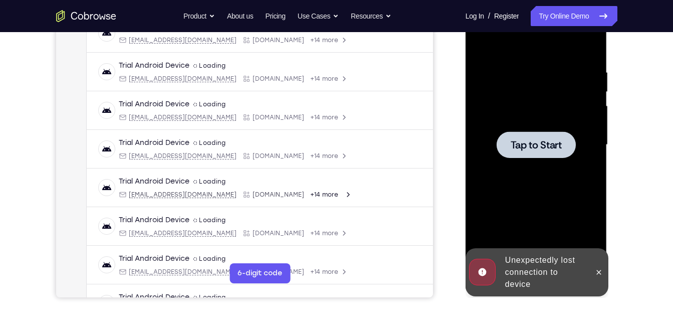
click at [535, 155] on div at bounding box center [536, 144] width 79 height 27
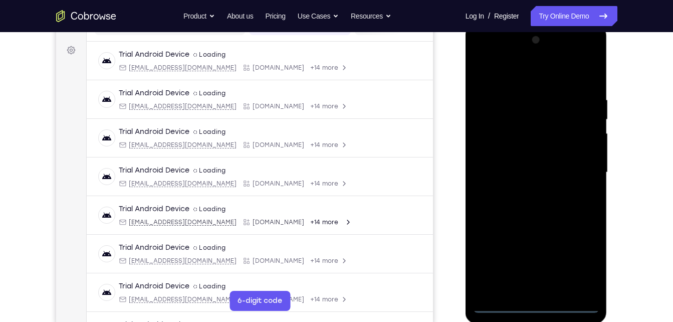
scroll to position [142, 0]
click at [532, 300] on div at bounding box center [536, 171] width 126 height 281
click at [534, 305] on div at bounding box center [536, 171] width 126 height 281
click at [586, 267] on div at bounding box center [536, 171] width 126 height 281
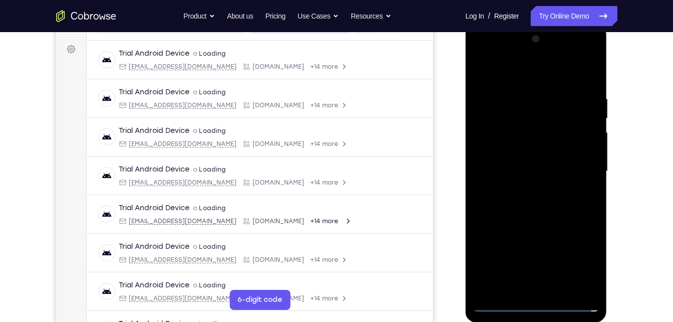
click at [487, 46] on div at bounding box center [536, 171] width 126 height 281
click at [494, 54] on div at bounding box center [536, 171] width 126 height 281
click at [575, 168] on div at bounding box center [536, 171] width 126 height 281
click at [525, 188] on div at bounding box center [536, 171] width 126 height 281
click at [523, 159] on div at bounding box center [536, 171] width 126 height 281
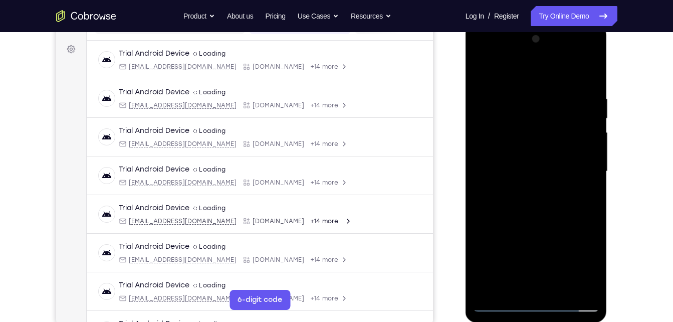
click at [515, 146] on div at bounding box center [536, 171] width 126 height 281
click at [506, 164] on div at bounding box center [536, 171] width 126 height 281
click at [539, 167] on div at bounding box center [536, 171] width 126 height 281
click at [531, 171] on div at bounding box center [536, 171] width 126 height 281
click at [514, 288] on div at bounding box center [536, 171] width 126 height 281
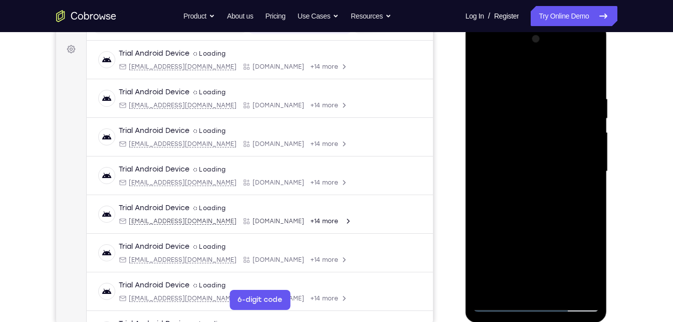
click at [545, 199] on div at bounding box center [536, 171] width 126 height 281
click at [581, 71] on div at bounding box center [536, 171] width 126 height 281
click at [510, 285] on div at bounding box center [536, 171] width 126 height 281
click at [539, 70] on div at bounding box center [536, 171] width 126 height 281
click at [507, 90] on div at bounding box center [536, 171] width 126 height 281
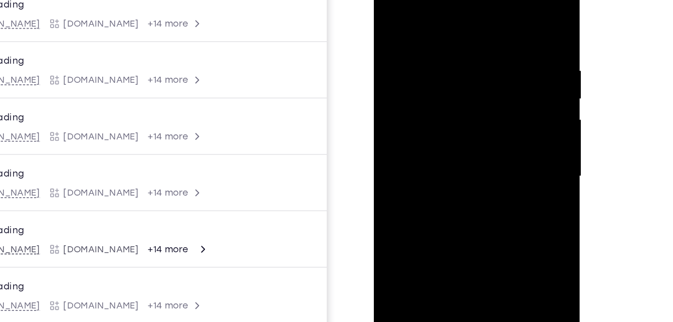
click at [414, 23] on div at bounding box center [445, 108] width 126 height 281
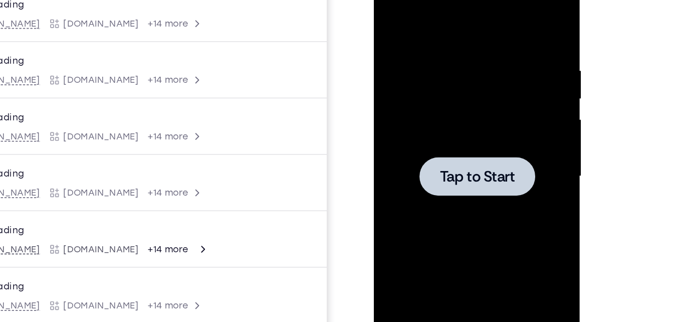
click at [432, 104] on span "Tap to Start" at bounding box center [444, 109] width 51 height 10
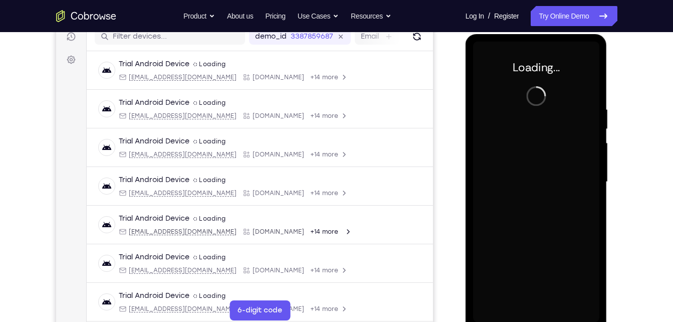
scroll to position [133, 0]
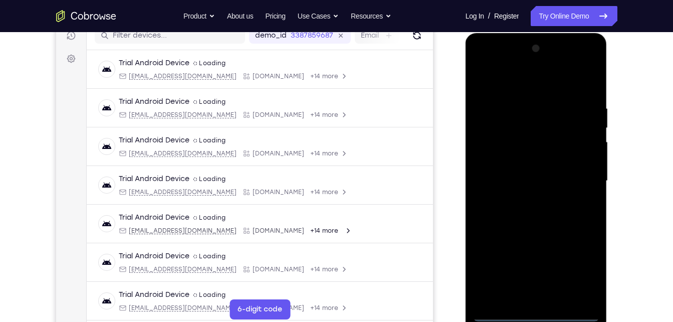
click at [580, 263] on div at bounding box center [536, 181] width 126 height 281
click at [536, 309] on div at bounding box center [536, 181] width 126 height 281
click at [538, 315] on div at bounding box center [536, 181] width 126 height 281
click at [576, 274] on div at bounding box center [536, 181] width 126 height 281
click at [593, 65] on div at bounding box center [536, 181] width 126 height 281
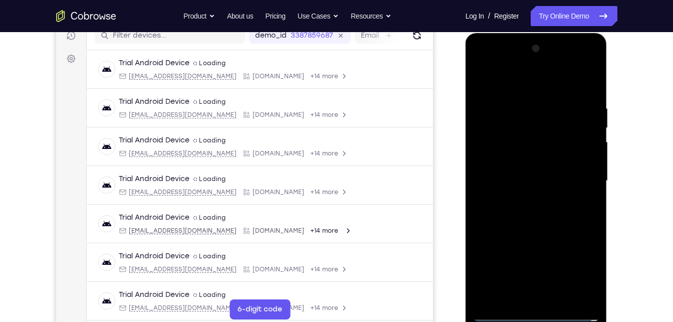
click at [494, 53] on div at bounding box center [536, 181] width 126 height 281
click at [495, 57] on div at bounding box center [536, 181] width 126 height 281
click at [500, 66] on div at bounding box center [536, 181] width 126 height 281
click at [576, 169] on div at bounding box center [536, 181] width 126 height 281
click at [525, 198] on div at bounding box center [536, 181] width 126 height 281
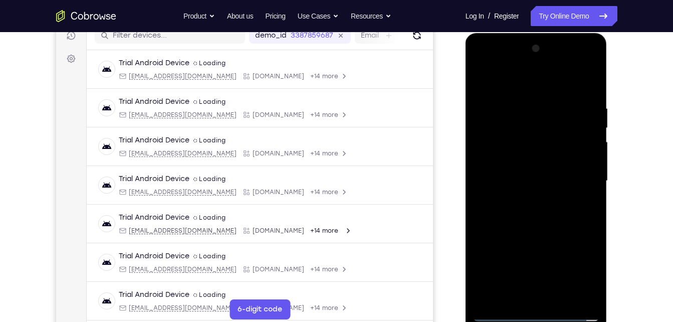
click at [526, 198] on div at bounding box center [536, 181] width 126 height 281
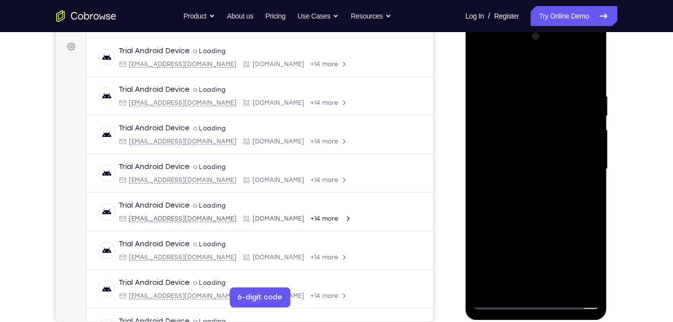
scroll to position [143, 0]
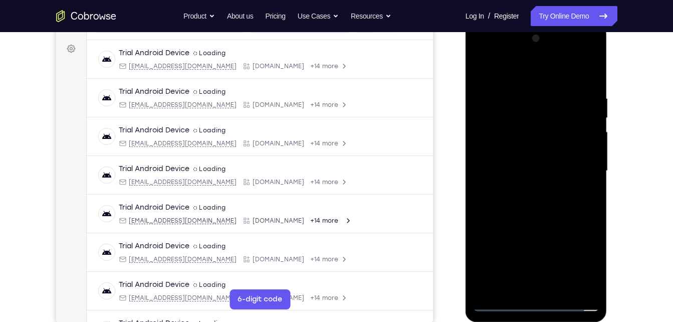
click at [526, 162] on div at bounding box center [536, 171] width 126 height 281
click at [525, 151] on div at bounding box center [536, 171] width 126 height 281
click at [517, 166] on div at bounding box center [536, 171] width 126 height 281
click at [508, 293] on div at bounding box center [536, 171] width 126 height 281
click at [543, 220] on div at bounding box center [536, 171] width 126 height 281
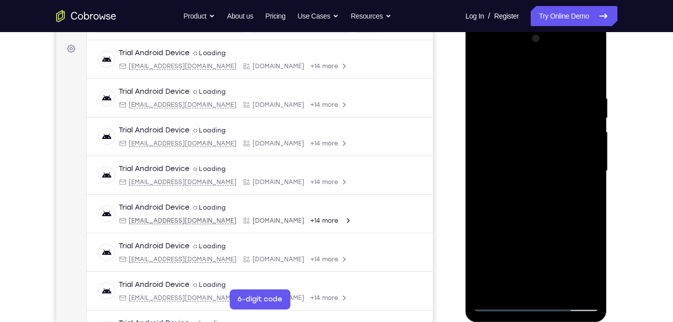
click at [579, 71] on div at bounding box center [536, 171] width 126 height 281
click at [512, 284] on div at bounding box center [536, 171] width 126 height 281
click at [540, 66] on div at bounding box center [536, 171] width 126 height 281
click at [513, 90] on div at bounding box center [536, 171] width 126 height 281
click at [540, 217] on div at bounding box center [536, 171] width 126 height 281
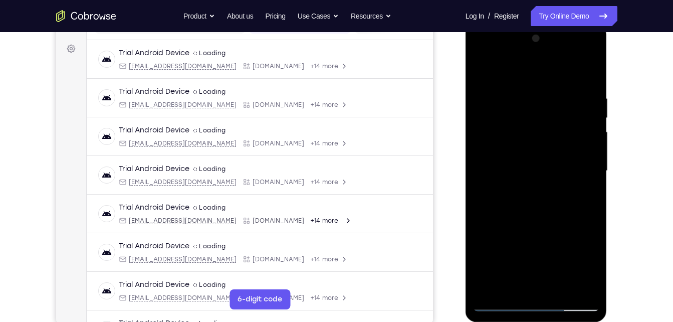
click at [511, 106] on div at bounding box center [536, 171] width 126 height 281
click at [517, 108] on div at bounding box center [536, 171] width 126 height 281
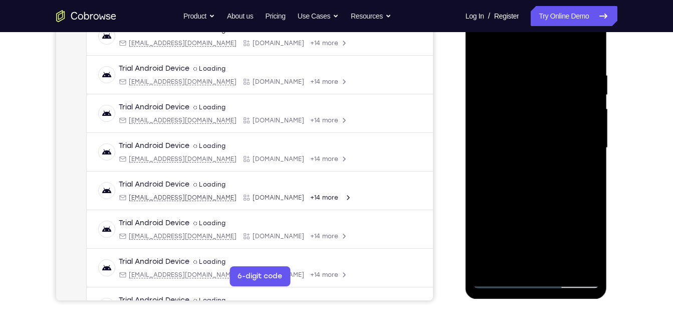
scroll to position [166, 0]
drag, startPoint x: 516, startPoint y: 165, endPoint x: 514, endPoint y: 43, distance: 122.3
click at [514, 43] on div at bounding box center [536, 147] width 126 height 281
click at [496, 192] on div at bounding box center [536, 147] width 126 height 281
click at [497, 168] on div at bounding box center [536, 147] width 126 height 281
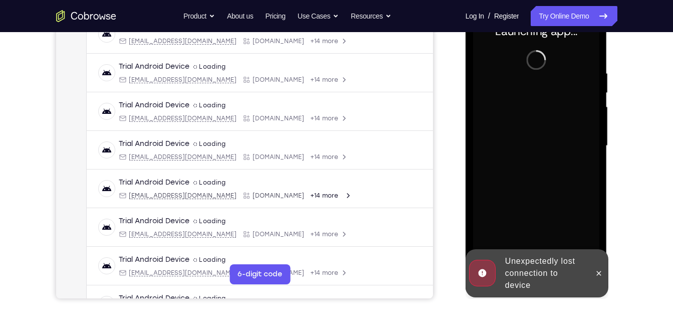
scroll to position [165, 0]
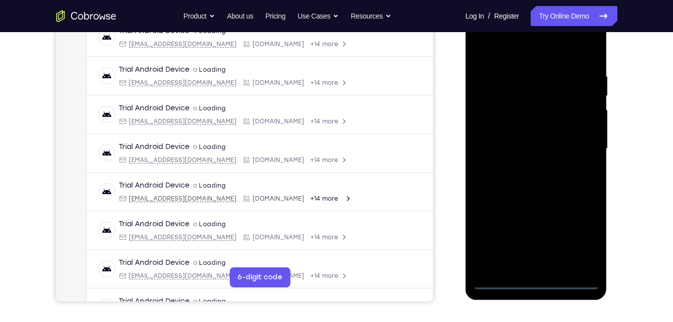
click at [539, 286] on div at bounding box center [536, 149] width 126 height 281
click at [583, 234] on div at bounding box center [536, 149] width 126 height 281
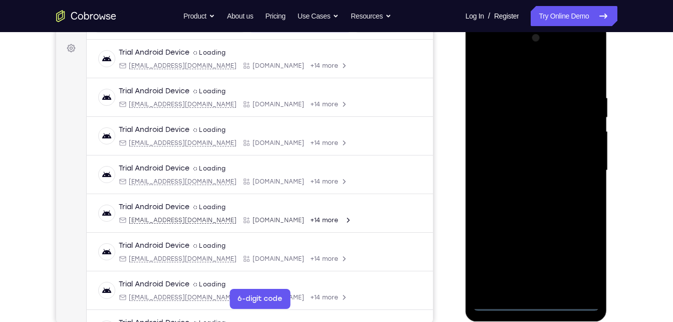
scroll to position [142, 0]
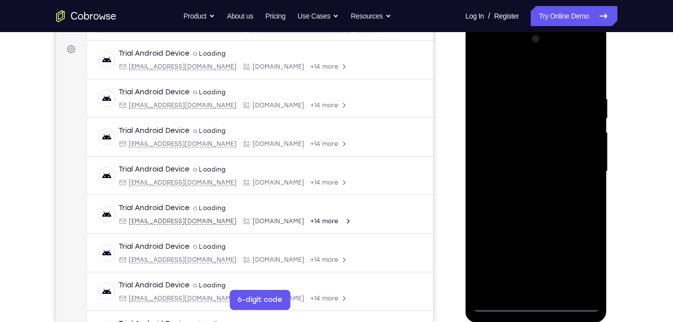
click at [488, 52] on div at bounding box center [536, 171] width 126 height 281
click at [584, 170] on div at bounding box center [536, 171] width 126 height 281
click at [521, 186] on div at bounding box center [536, 171] width 126 height 281
click at [530, 161] on div at bounding box center [536, 171] width 126 height 281
click at [530, 152] on div at bounding box center [536, 171] width 126 height 281
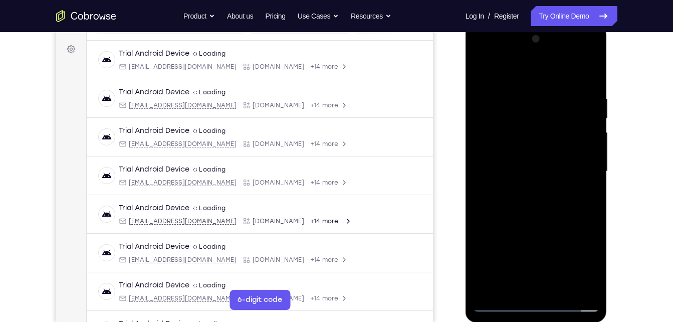
click at [500, 154] on div at bounding box center [536, 171] width 126 height 281
click at [591, 149] on div at bounding box center [536, 171] width 126 height 281
click at [589, 150] on div at bounding box center [536, 171] width 126 height 281
click at [533, 166] on div at bounding box center [536, 171] width 126 height 281
click at [509, 288] on div at bounding box center [536, 171] width 126 height 281
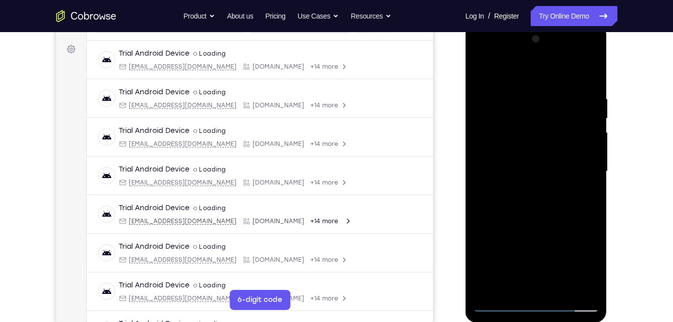
click at [584, 75] on div at bounding box center [536, 171] width 126 height 281
click at [587, 82] on div at bounding box center [536, 171] width 126 height 281
click at [506, 68] on div at bounding box center [536, 171] width 126 height 281
click at [503, 90] on div at bounding box center [536, 171] width 126 height 281
click at [545, 212] on div at bounding box center [536, 171] width 126 height 281
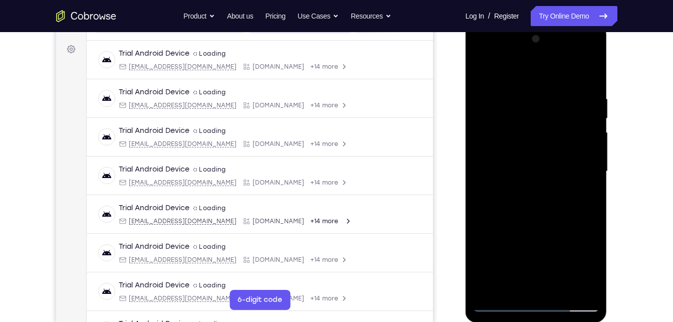
click at [502, 96] on div at bounding box center [536, 171] width 126 height 281
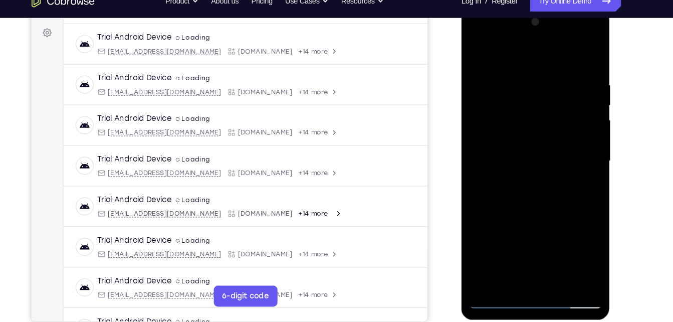
scroll to position [147, 0]
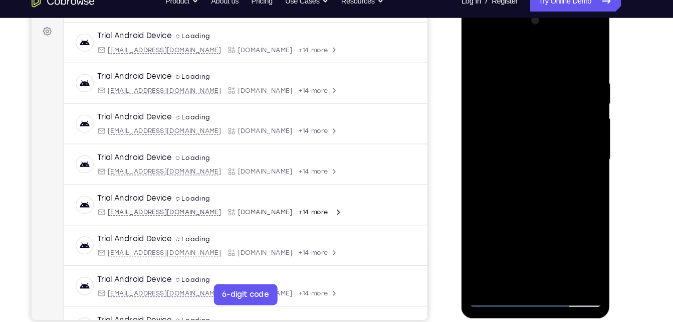
drag, startPoint x: 522, startPoint y: 198, endPoint x: 506, endPoint y: 116, distance: 83.4
click at [506, 116] on div at bounding box center [532, 152] width 126 height 281
click at [489, 138] on div at bounding box center [532, 152] width 126 height 281
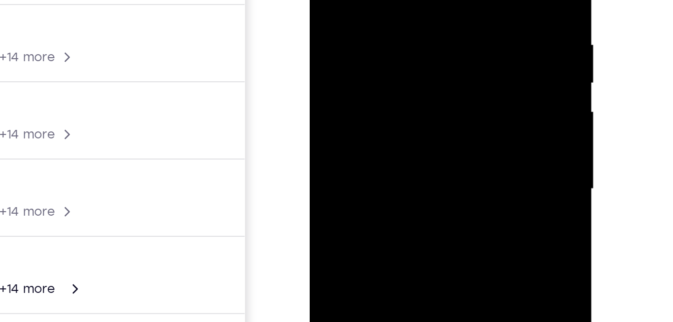
click at [437, 0] on div at bounding box center [380, 41] width 126 height 281
drag, startPoint x: 395, startPoint y: 18, endPoint x: 401, endPoint y: -72, distance: 89.9
click at [401, 0] on div at bounding box center [380, 41] width 126 height 281
drag, startPoint x: 390, startPoint y: 19, endPoint x: 404, endPoint y: -37, distance: 56.9
click at [404, 0] on div at bounding box center [380, 41] width 126 height 281
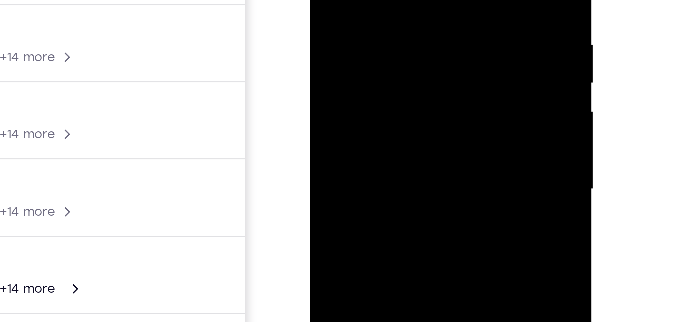
drag, startPoint x: 395, startPoint y: 20, endPoint x: 400, endPoint y: -31, distance: 50.9
click at [400, 0] on div at bounding box center [380, 41] width 126 height 281
click at [394, 0] on div at bounding box center [380, 41] width 126 height 281
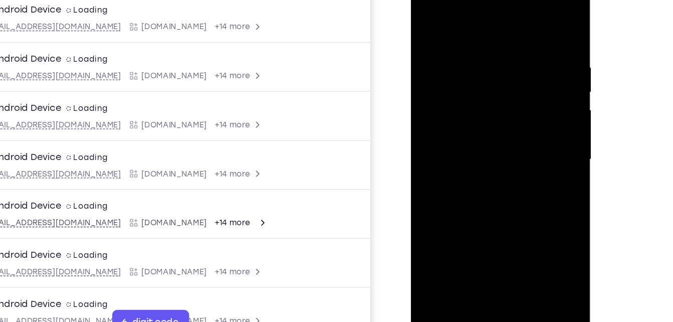
click at [424, 22] on div at bounding box center [482, 120] width 126 height 281
click at [481, 122] on div at bounding box center [482, 120] width 126 height 281
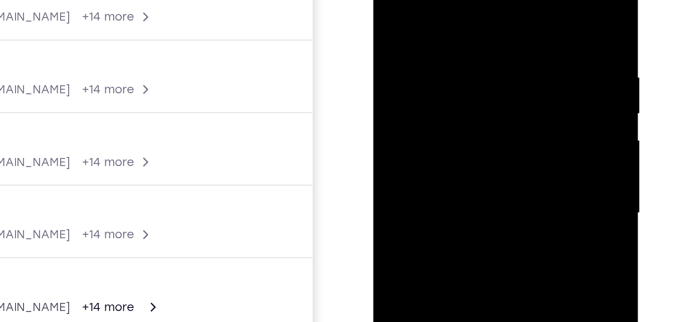
click at [388, 0] on div at bounding box center [444, 84] width 126 height 281
click at [457, 12] on div at bounding box center [444, 84] width 126 height 281
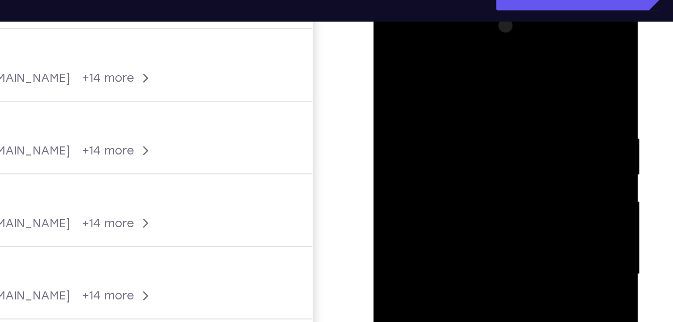
click at [487, 42] on div at bounding box center [444, 145] width 126 height 281
click at [495, 61] on div at bounding box center [444, 145] width 126 height 281
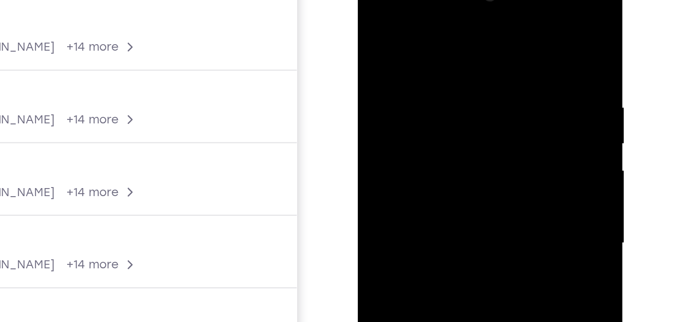
click at [488, 42] on div at bounding box center [428, 114] width 126 height 281
drag, startPoint x: 479, startPoint y: 26, endPoint x: 488, endPoint y: 42, distance: 18.6
click at [488, 42] on div at bounding box center [428, 114] width 126 height 281
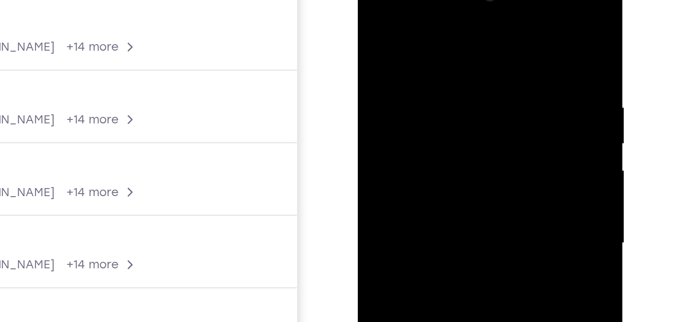
click at [488, 42] on div at bounding box center [428, 114] width 126 height 281
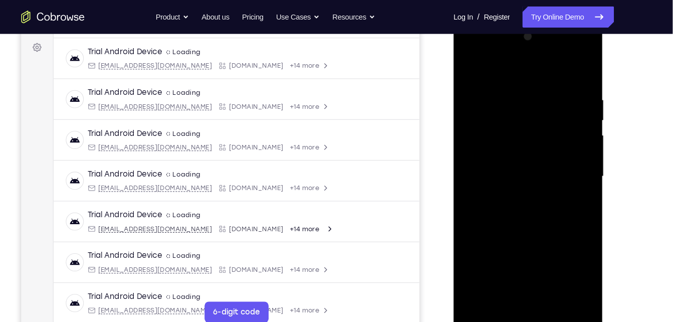
click at [575, 36] on div at bounding box center [524, 168] width 126 height 281
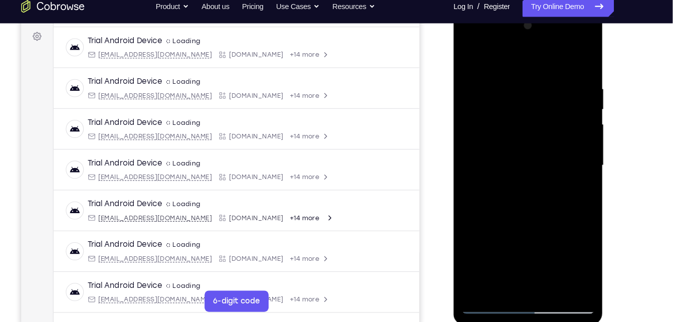
drag, startPoint x: 539, startPoint y: 149, endPoint x: 539, endPoint y: 81, distance: 68.2
click at [539, 81] on div at bounding box center [524, 157] width 126 height 281
click at [535, 63] on div at bounding box center [524, 157] width 126 height 281
click at [534, 71] on div at bounding box center [524, 157] width 126 height 281
click at [573, 123] on div at bounding box center [524, 157] width 126 height 281
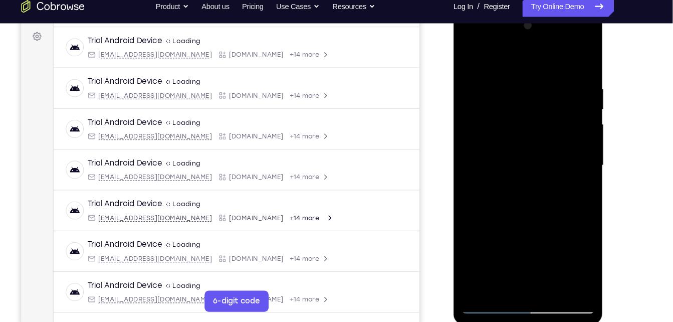
click at [573, 123] on div at bounding box center [524, 157] width 126 height 281
drag, startPoint x: 559, startPoint y: 97, endPoint x: 559, endPoint y: 109, distance: 12.0
click at [559, 109] on div at bounding box center [524, 157] width 126 height 281
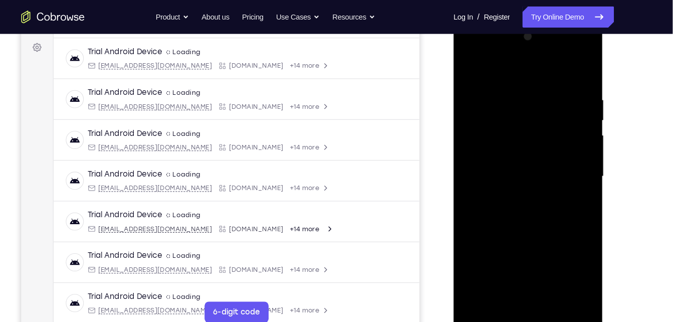
click at [554, 41] on div at bounding box center [524, 168] width 126 height 281
click at [572, 86] on div at bounding box center [524, 168] width 126 height 281
click at [577, 38] on div at bounding box center [524, 168] width 126 height 281
drag, startPoint x: 534, startPoint y: 139, endPoint x: 544, endPoint y: 52, distance: 87.3
click at [544, 52] on div at bounding box center [524, 168] width 126 height 281
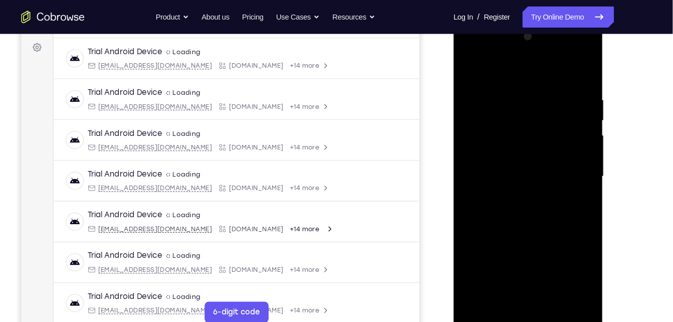
drag, startPoint x: 539, startPoint y: 197, endPoint x: 542, endPoint y: 96, distance: 100.8
click at [542, 96] on div at bounding box center [524, 168] width 126 height 281
drag, startPoint x: 531, startPoint y: 172, endPoint x: 530, endPoint y: 92, distance: 79.7
click at [530, 92] on div at bounding box center [524, 168] width 126 height 281
drag, startPoint x: 523, startPoint y: 202, endPoint x: 544, endPoint y: 114, distance: 90.1
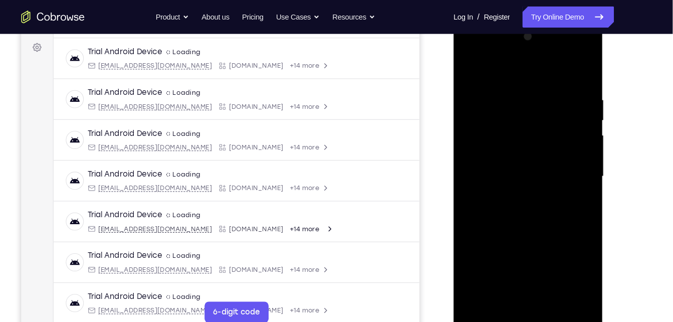
click at [544, 114] on div at bounding box center [524, 168] width 126 height 281
click at [565, 146] on div at bounding box center [524, 168] width 126 height 281
click at [473, 67] on div at bounding box center [524, 168] width 126 height 281
click at [572, 65] on div at bounding box center [524, 168] width 126 height 281
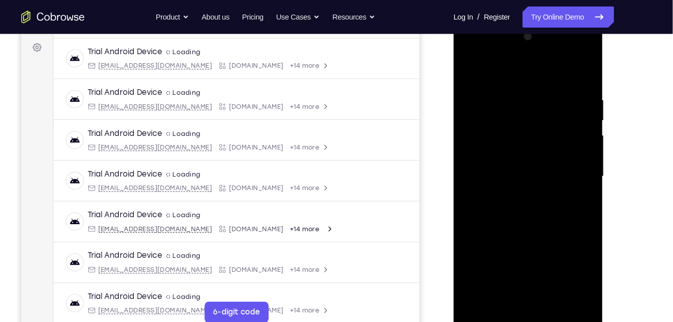
click at [511, 65] on div at bounding box center [524, 168] width 126 height 281
click at [495, 64] on div at bounding box center [524, 168] width 126 height 281
click at [480, 65] on div at bounding box center [524, 168] width 126 height 281
click at [480, 63] on div at bounding box center [524, 168] width 126 height 281
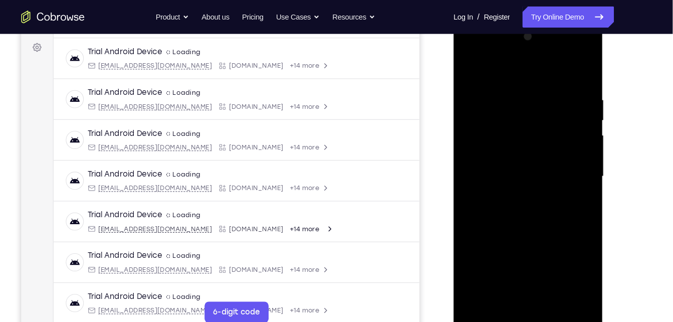
click at [480, 63] on div at bounding box center [524, 168] width 126 height 281
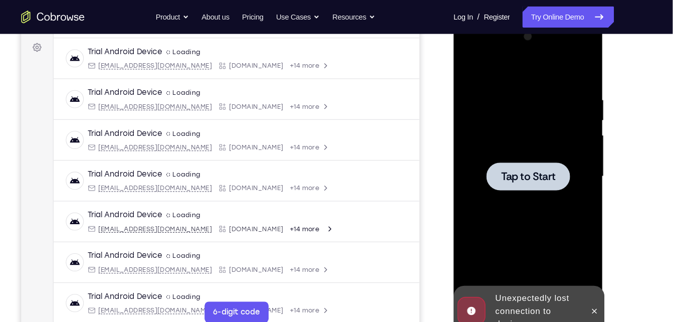
click at [502, 66] on div at bounding box center [524, 168] width 126 height 281
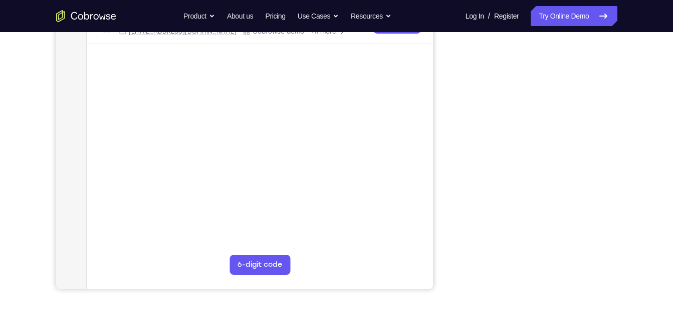
scroll to position [152, 0]
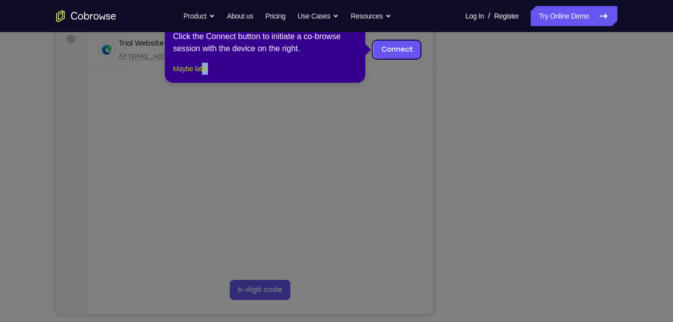
drag, startPoint x: 215, startPoint y: 85, endPoint x: 209, endPoint y: 84, distance: 6.1
click at [209, 75] on footer "Maybe later" at bounding box center [265, 69] width 185 height 12
click at [208, 75] on button "Maybe later" at bounding box center [190, 69] width 35 height 12
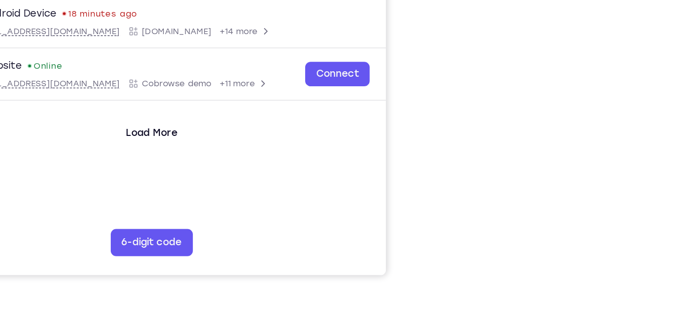
scroll to position [186, 0]
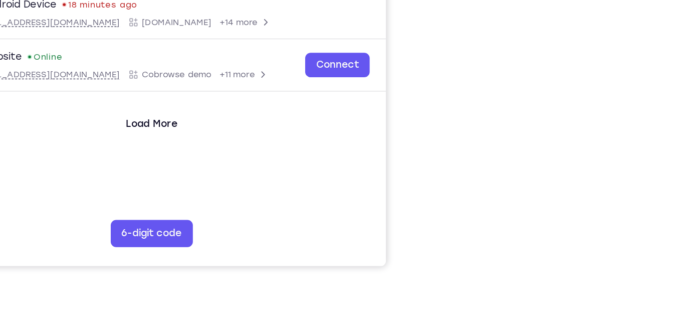
drag, startPoint x: 439, startPoint y: 110, endPoint x: 461, endPoint y: 153, distance: 48.2
click at [461, 153] on div at bounding box center [537, 126] width 160 height 308
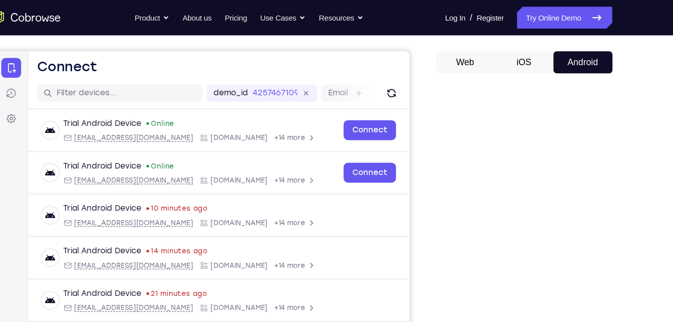
scroll to position [83, 0]
